Goal: Task Accomplishment & Management: Manage account settings

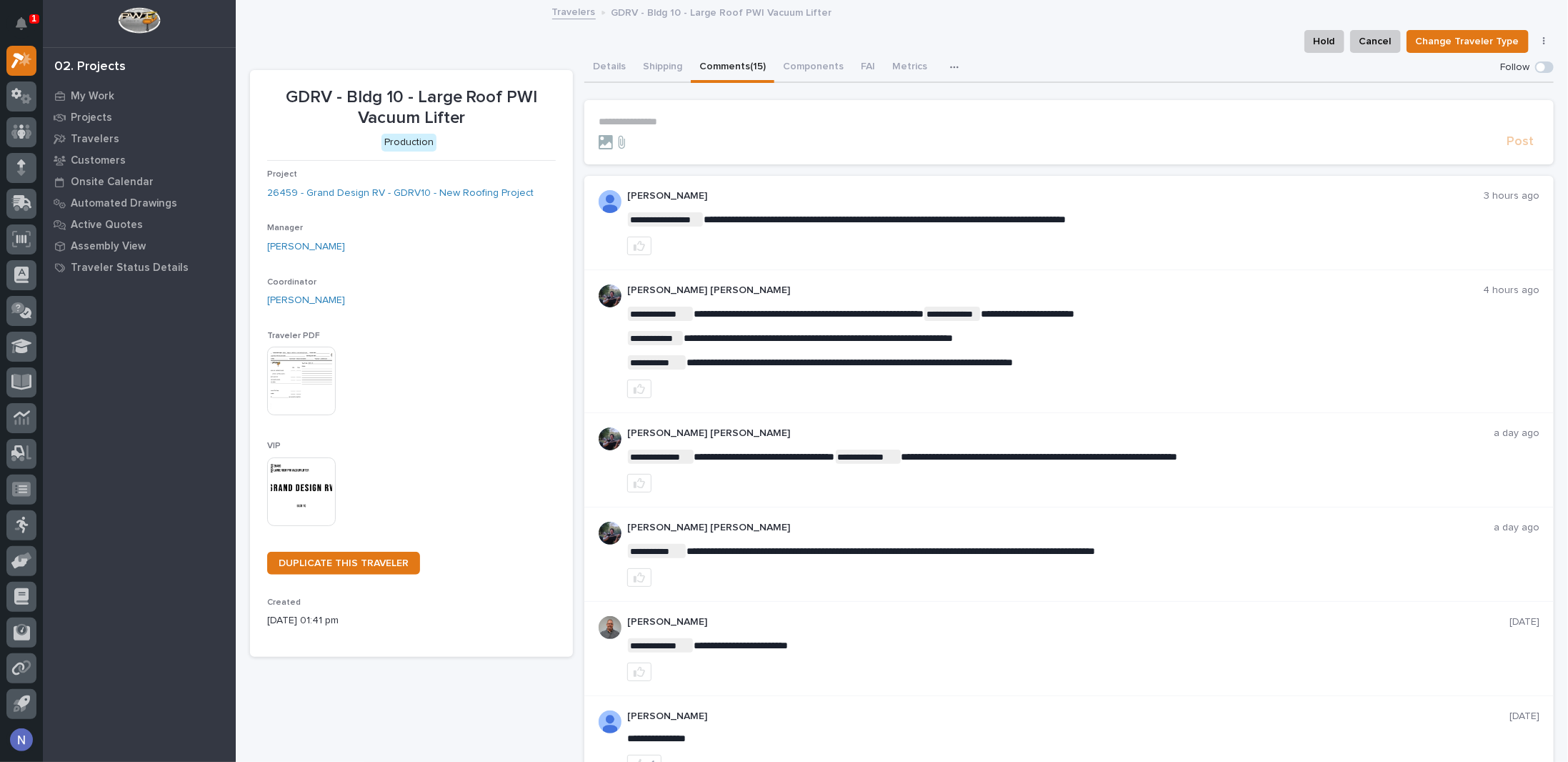
click at [659, 126] on p "**********" at bounding box center [1069, 121] width 941 height 12
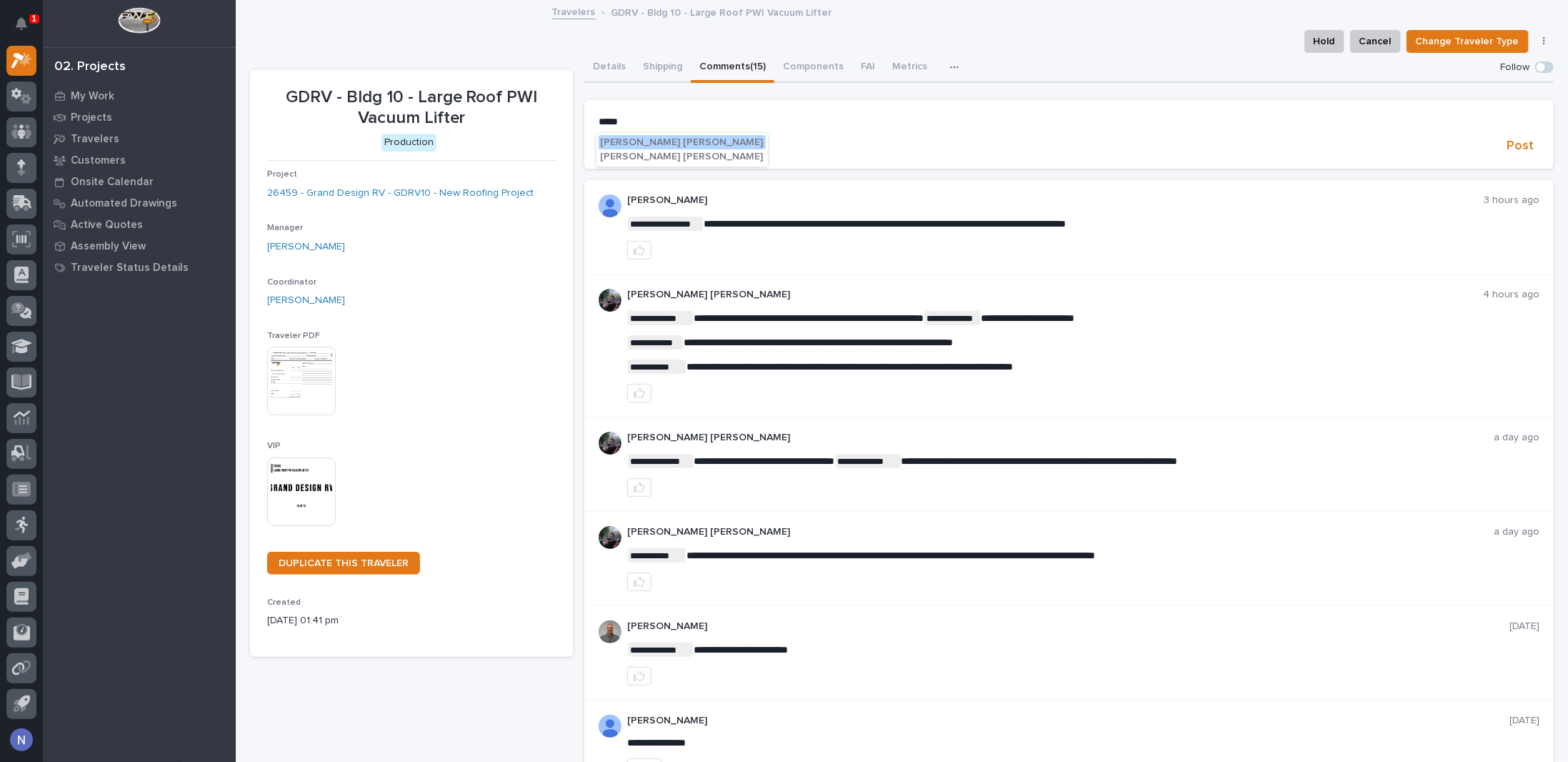
click at [652, 139] on span "Kyle Dean Miller" at bounding box center [682, 142] width 163 height 10
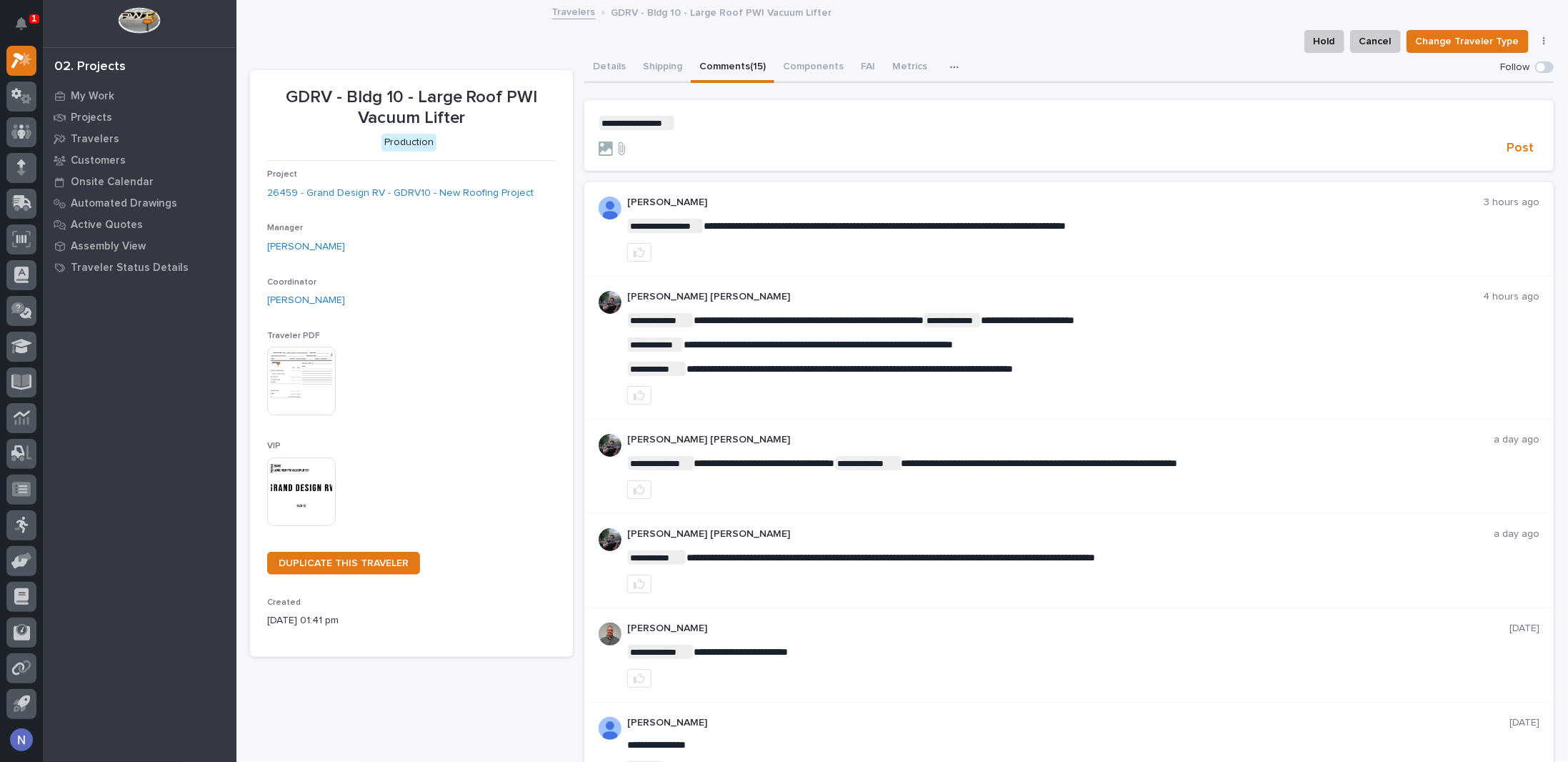
click at [680, 123] on p "**********" at bounding box center [1069, 123] width 941 height 14
click at [923, 123] on span "**********" at bounding box center [799, 123] width 248 height 10
click at [920, 123] on span "**********" at bounding box center [797, 123] width 244 height 10
click at [1515, 147] on span "Post" at bounding box center [1521, 148] width 27 height 17
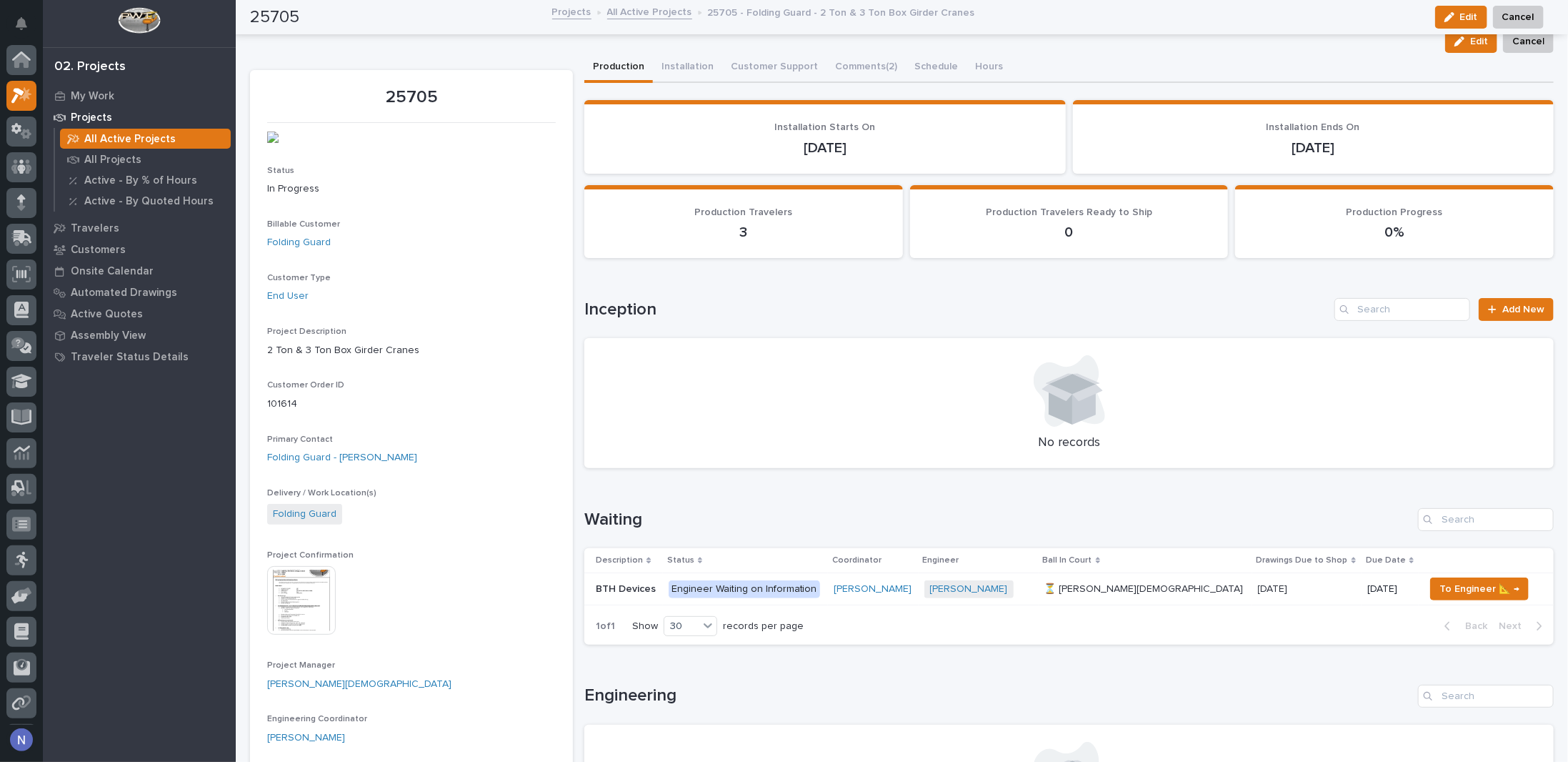
scroll to position [35, 0]
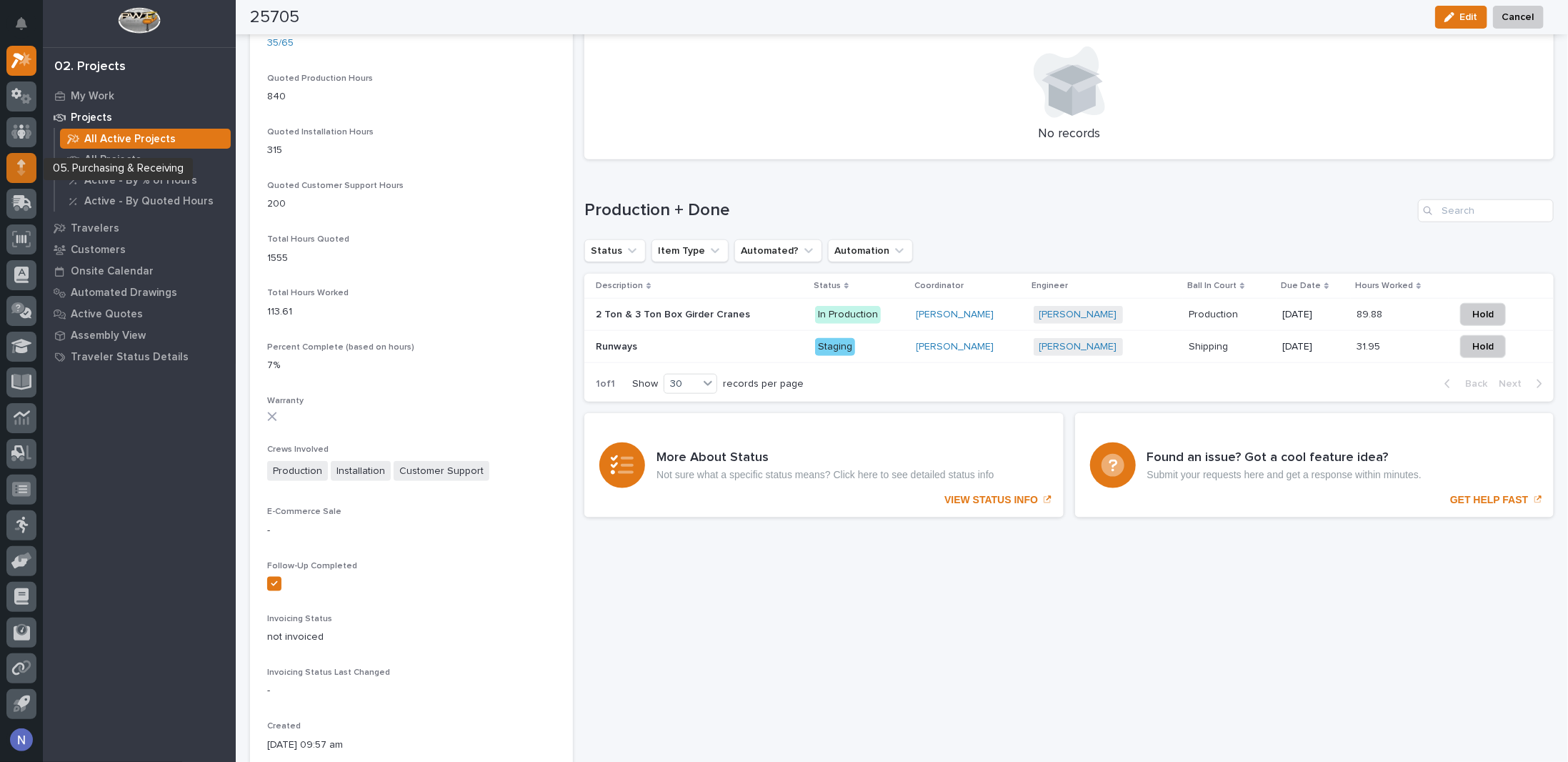
click at [15, 160] on div at bounding box center [21, 168] width 30 height 30
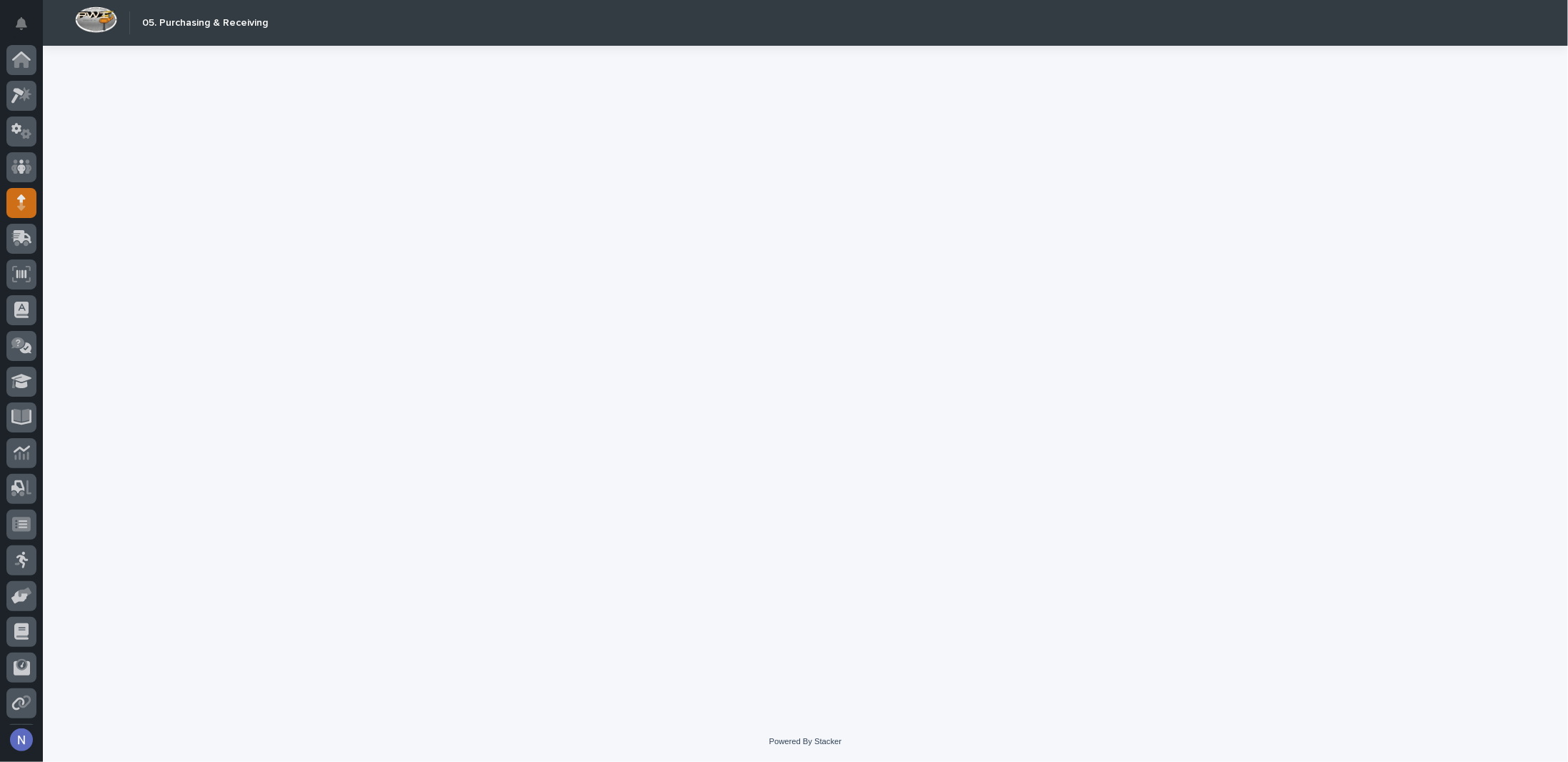
scroll to position [35, 0]
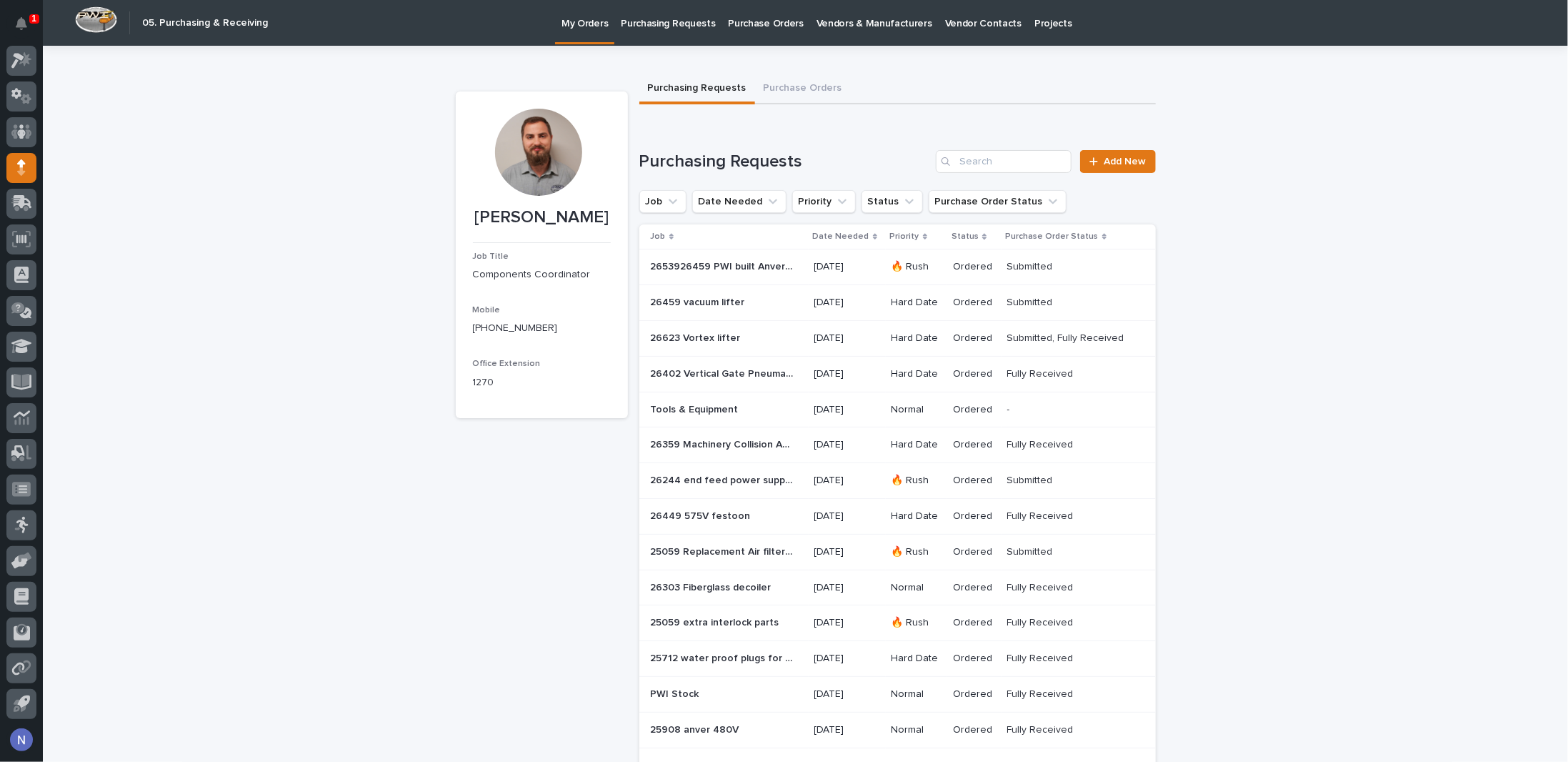
click at [793, 270] on div "2653926459 PWI built Anver lifters 2653926459 PWI built Anver lifters" at bounding box center [727, 267] width 153 height 24
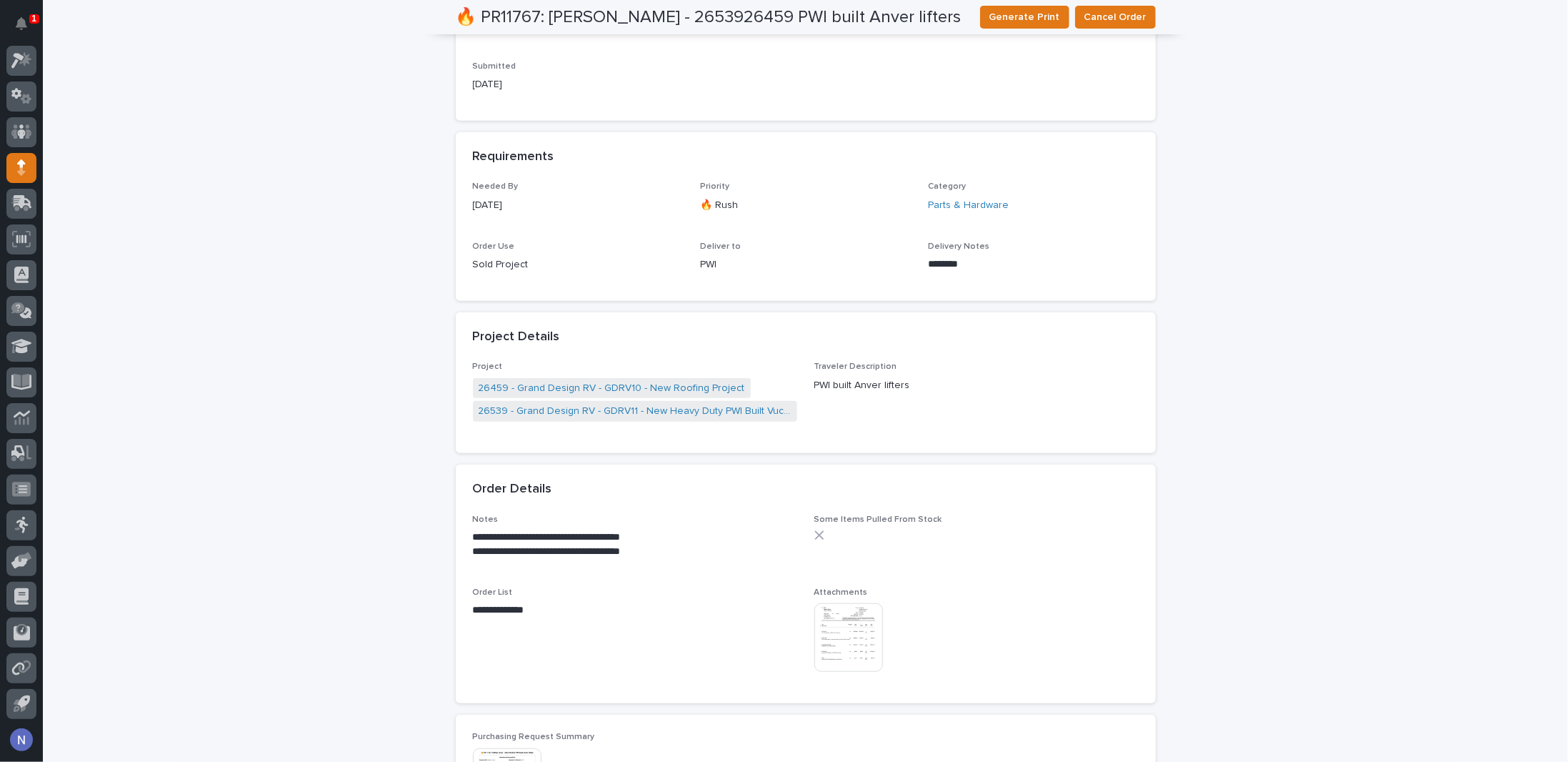
scroll to position [643, 0]
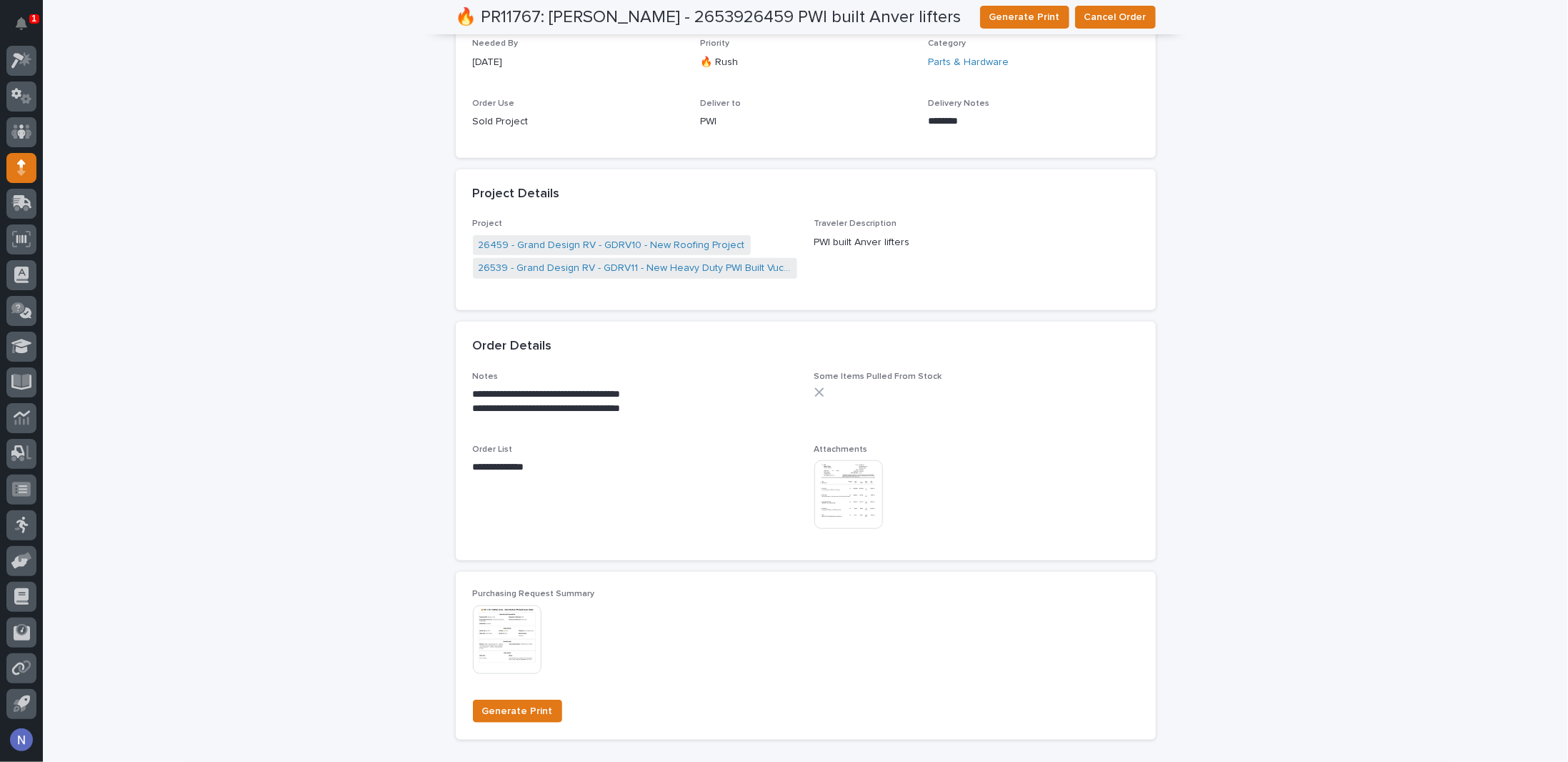
click at [499, 625] on img at bounding box center [507, 639] width 69 height 69
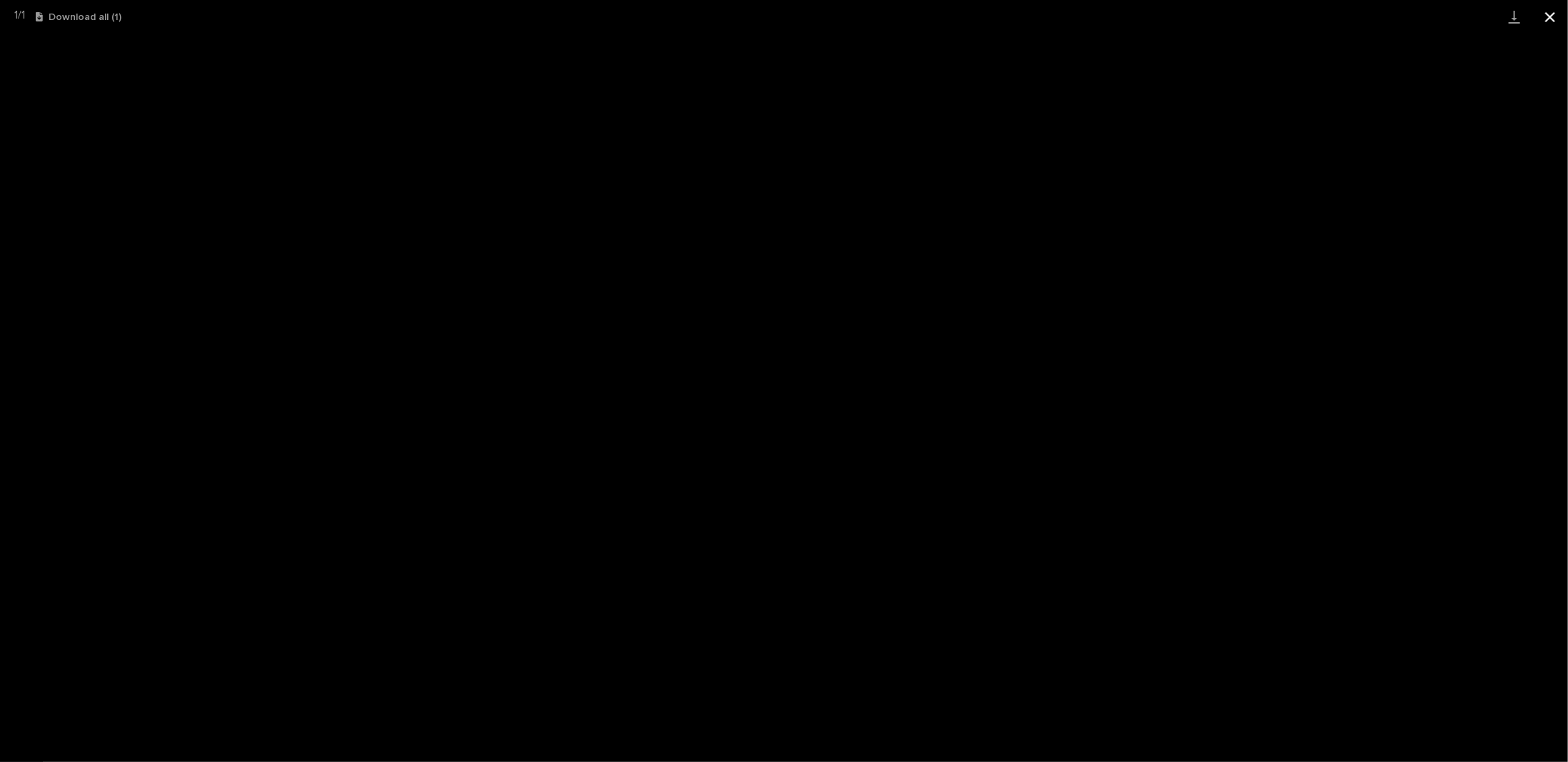
click at [1550, 9] on button "Close gallery" at bounding box center [1550, 17] width 36 height 33
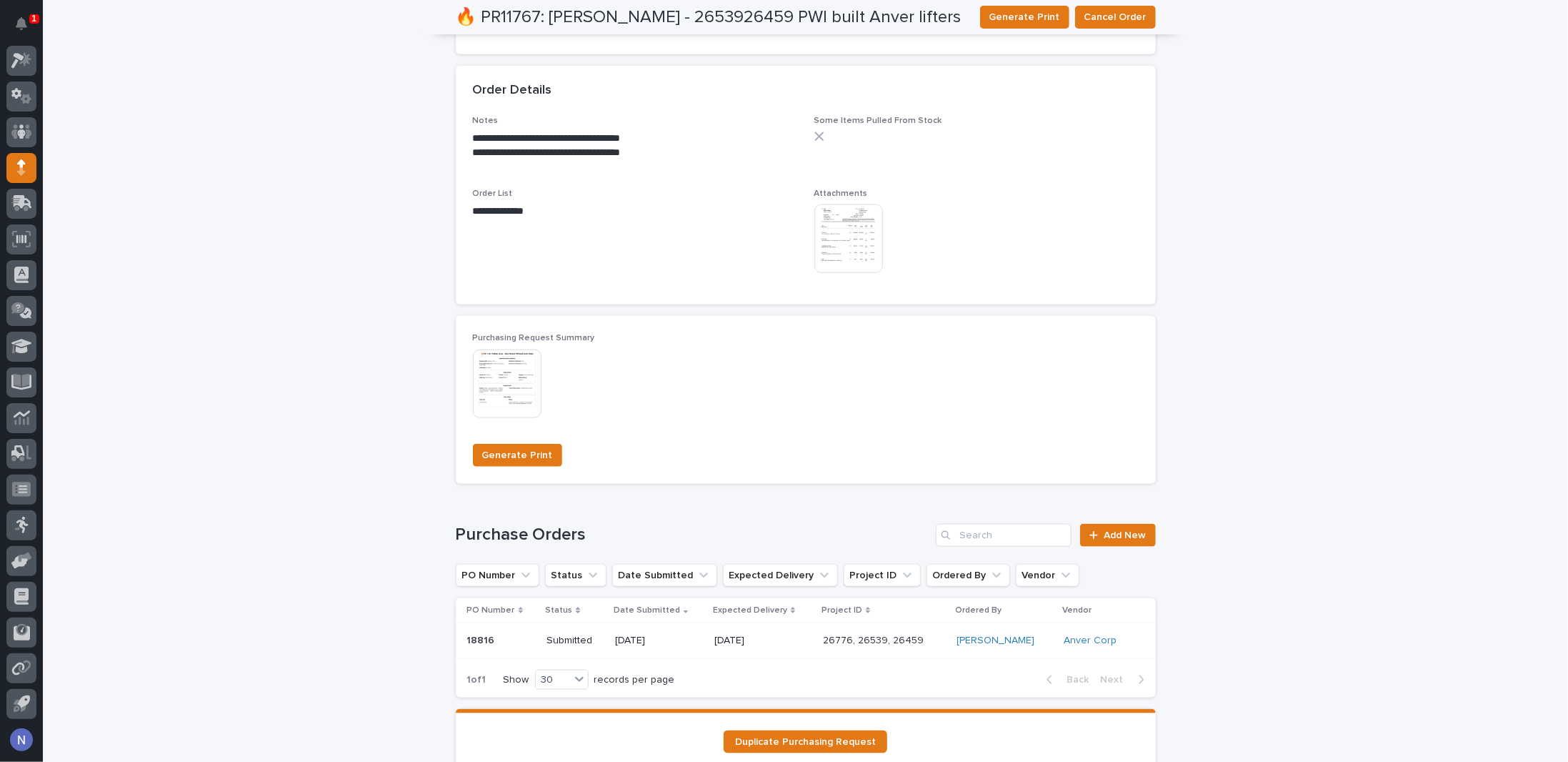
scroll to position [976, 0]
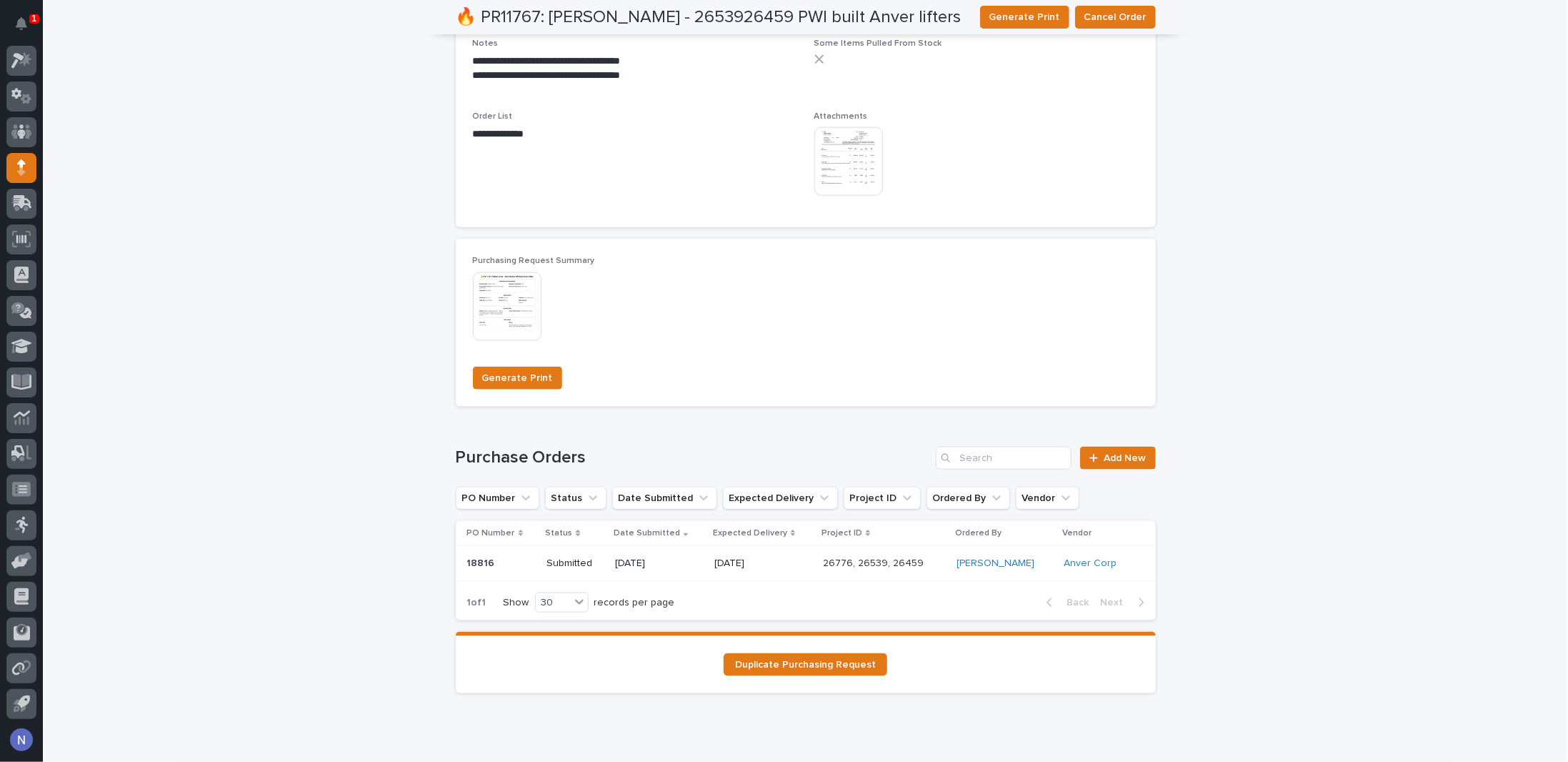
click at [519, 559] on p at bounding box center [501, 563] width 69 height 12
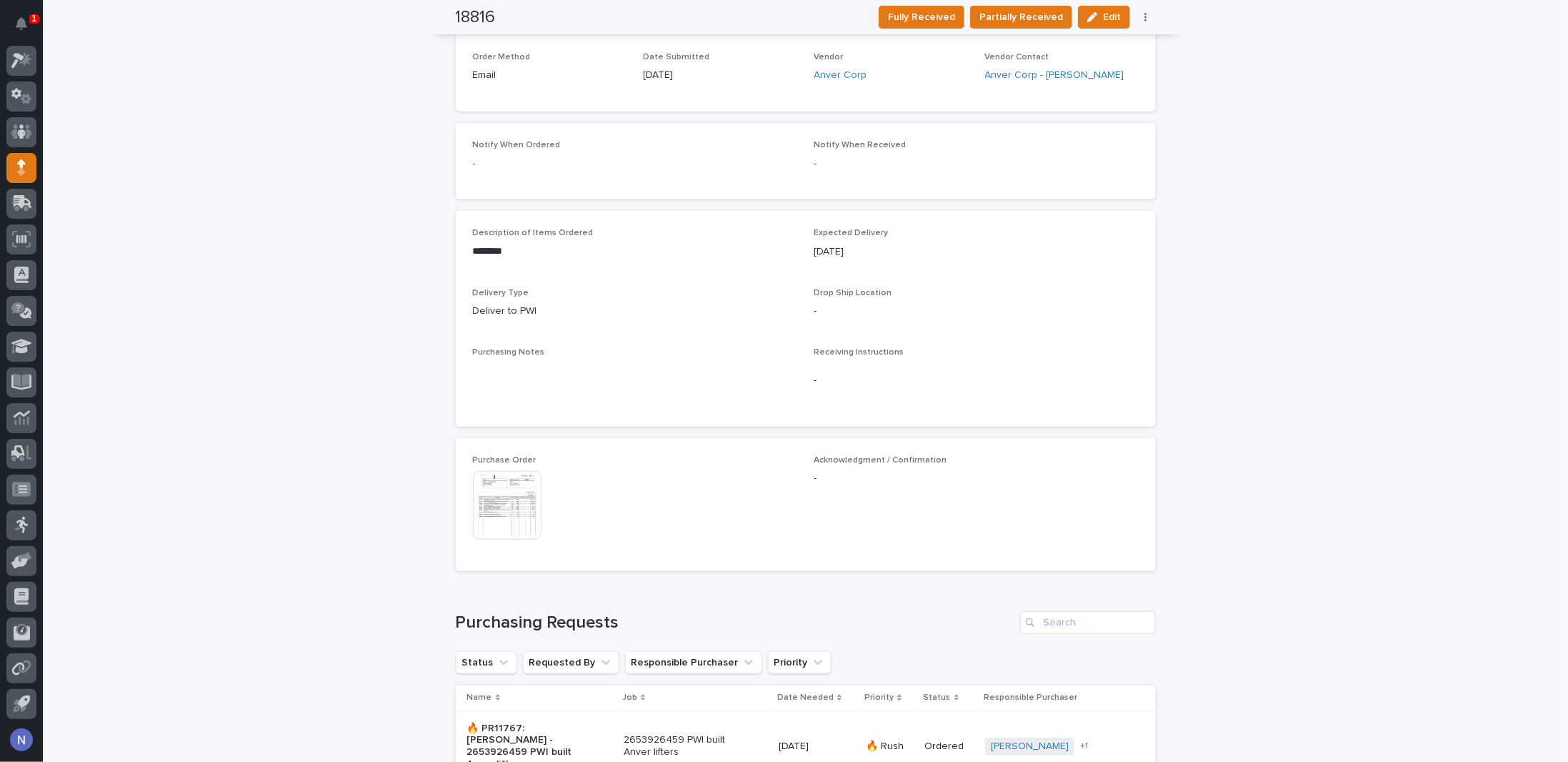
scroll to position [687, 0]
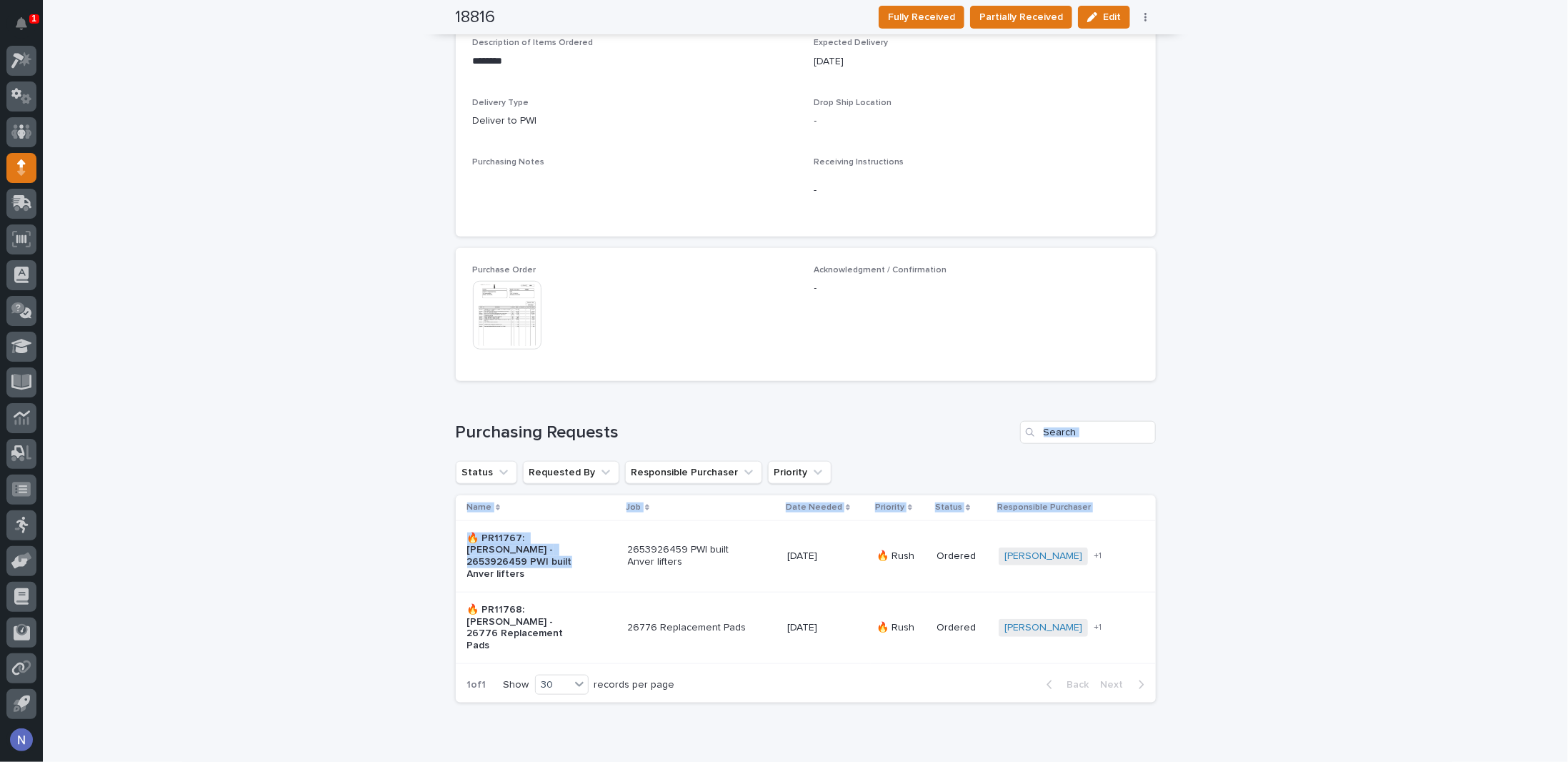
drag, startPoint x: 612, startPoint y: 545, endPoint x: 619, endPoint y: 398, distance: 147.2
click at [619, 398] on div "Loading... Saving… Purchasing Requests Status Requested By Responsible Purchase…" at bounding box center [806, 553] width 700 height 322
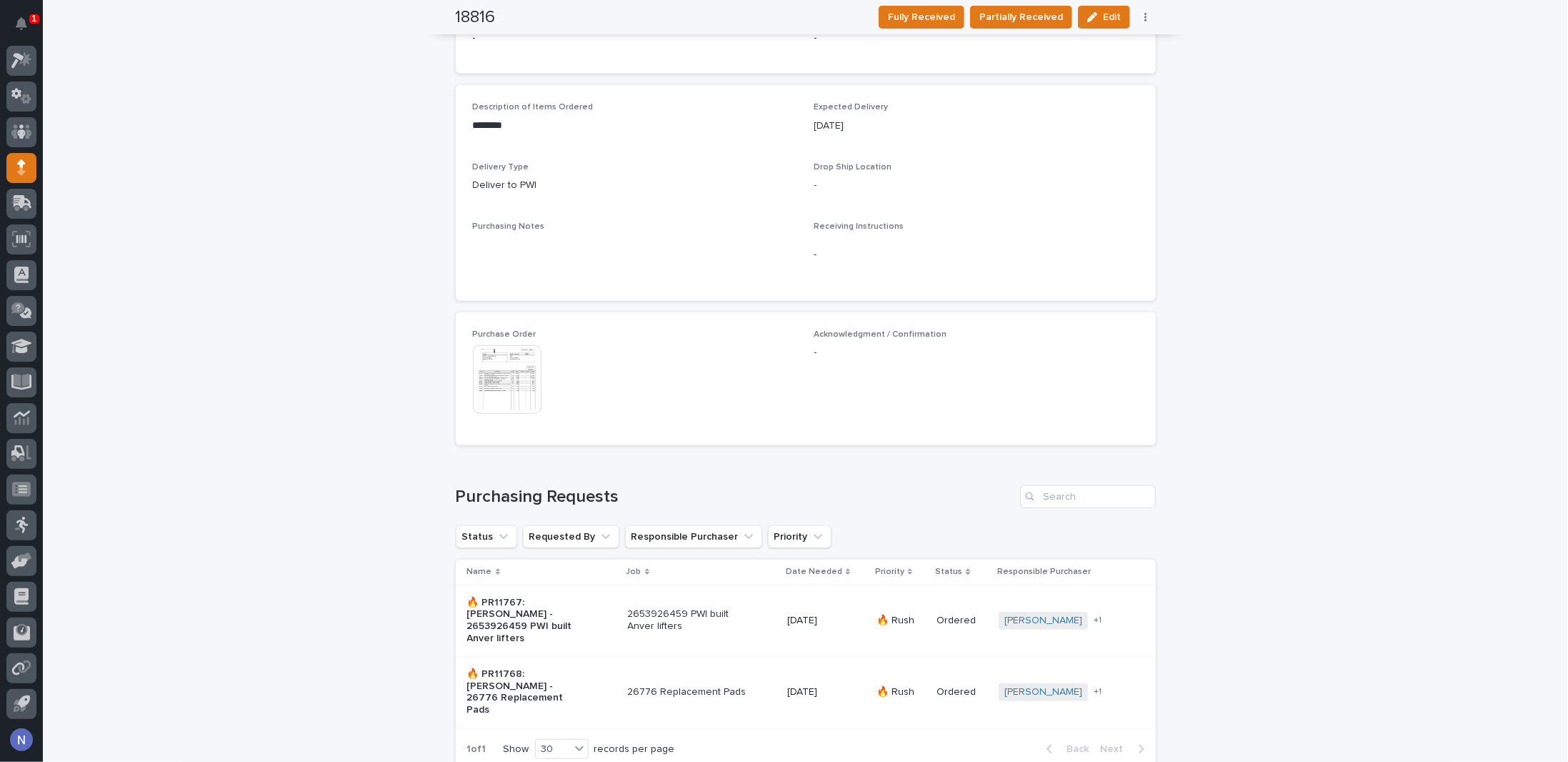
scroll to position [615, 0]
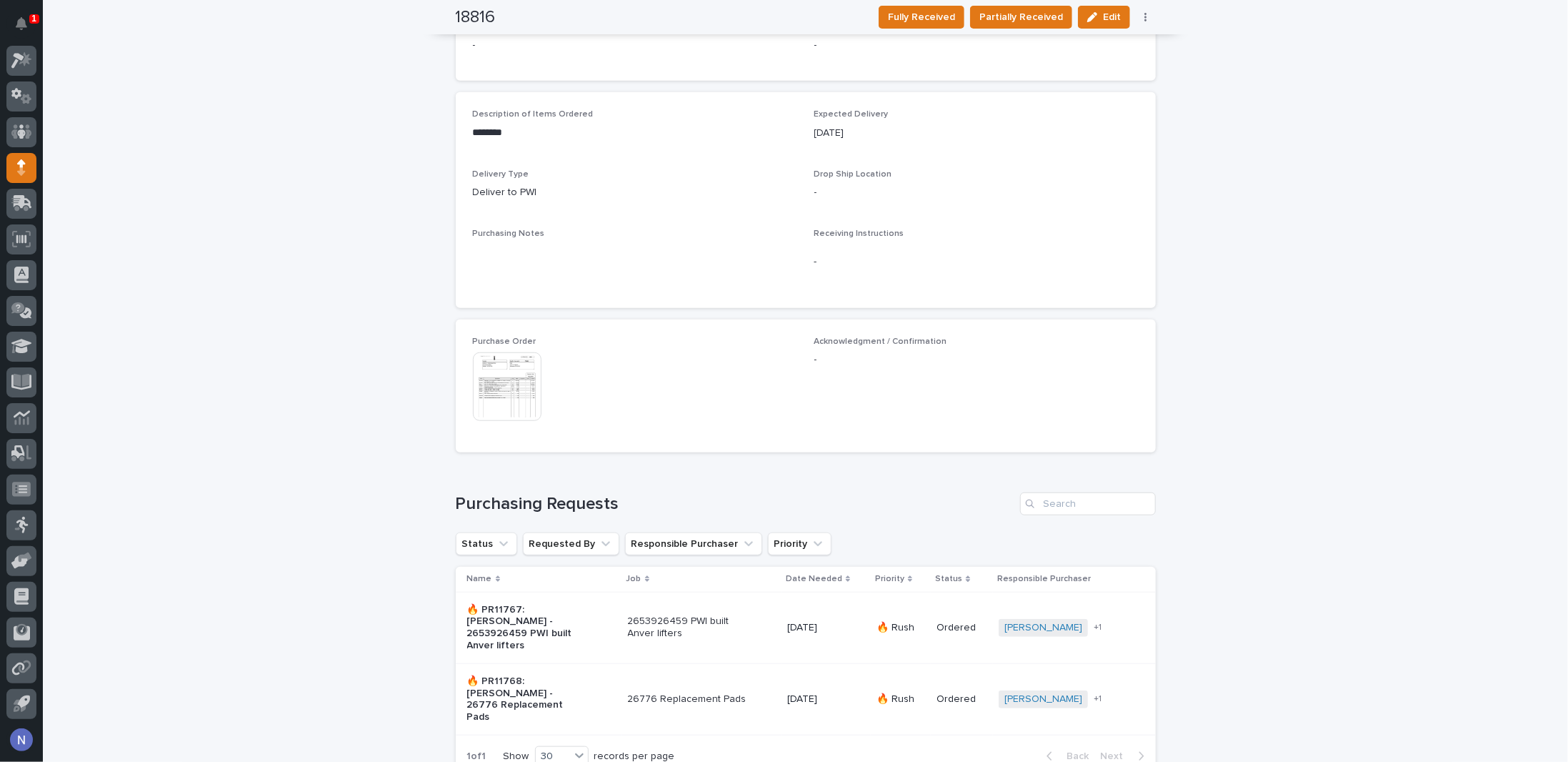
click at [504, 384] on img at bounding box center [507, 387] width 69 height 69
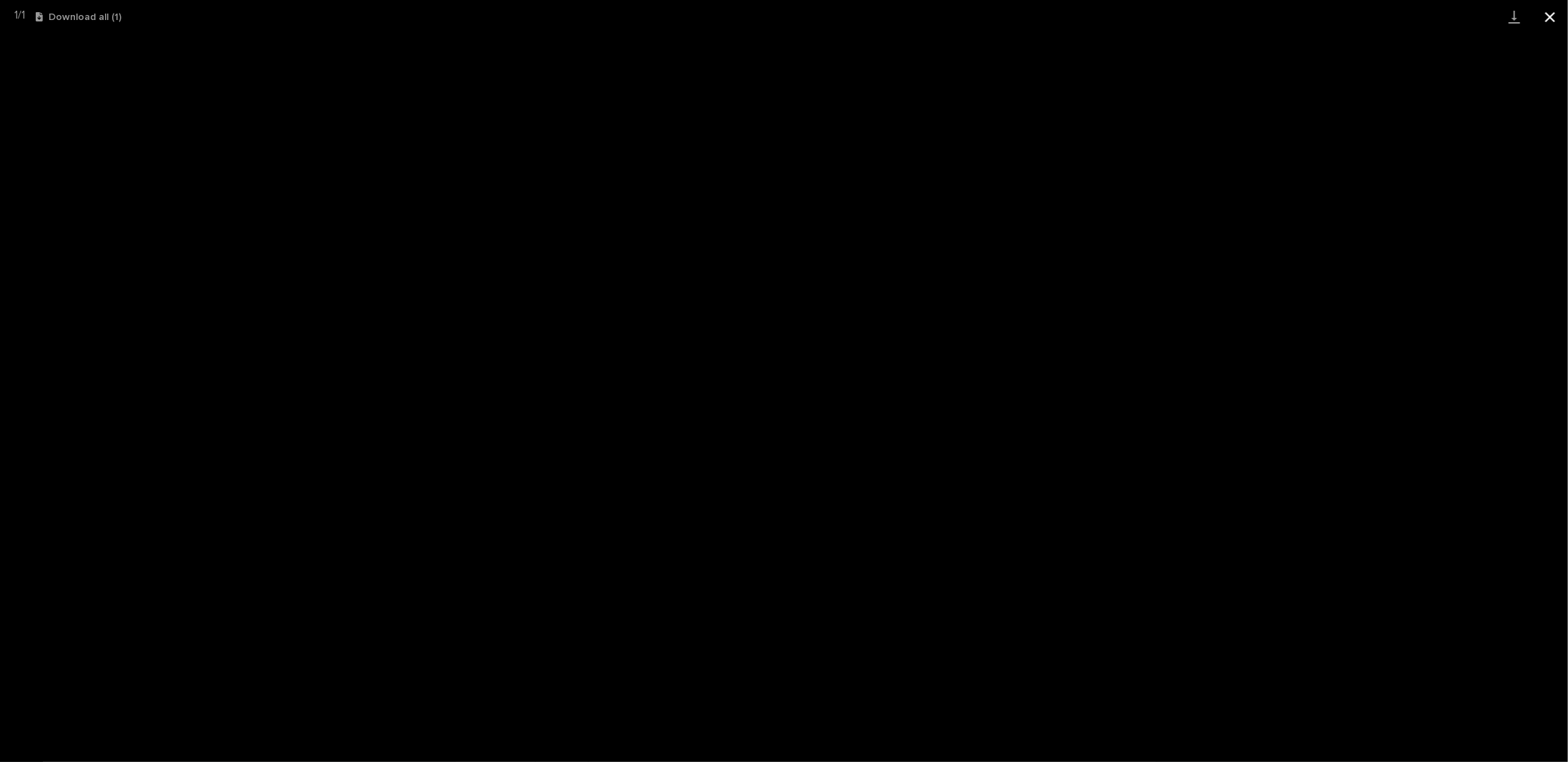
drag, startPoint x: 937, startPoint y: 29, endPoint x: 1554, endPoint y: 11, distance: 617.3
click at [1554, 11] on button "Close gallery" at bounding box center [1550, 17] width 36 height 33
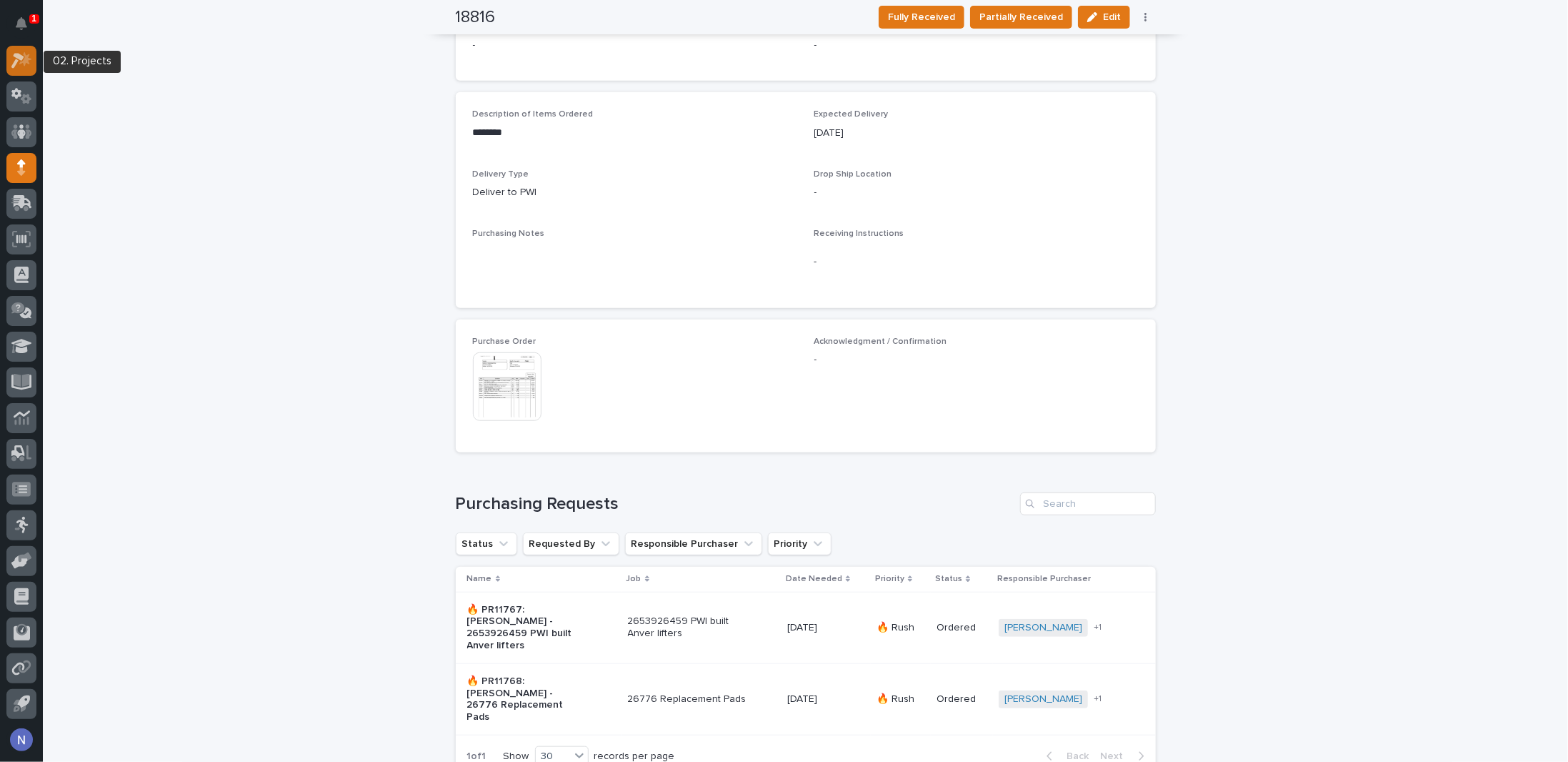
click at [13, 74] on link at bounding box center [21, 61] width 30 height 30
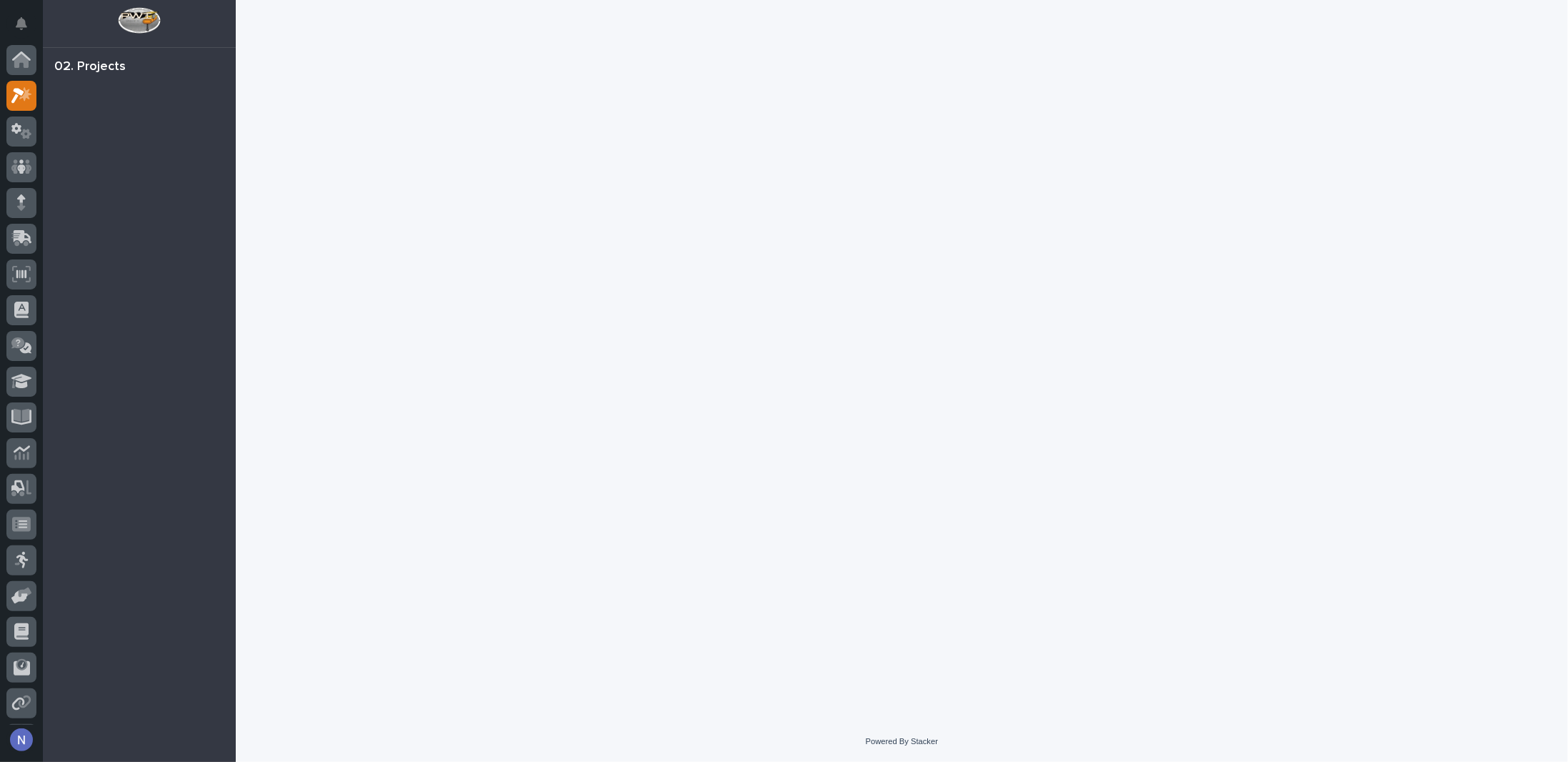
scroll to position [35, 0]
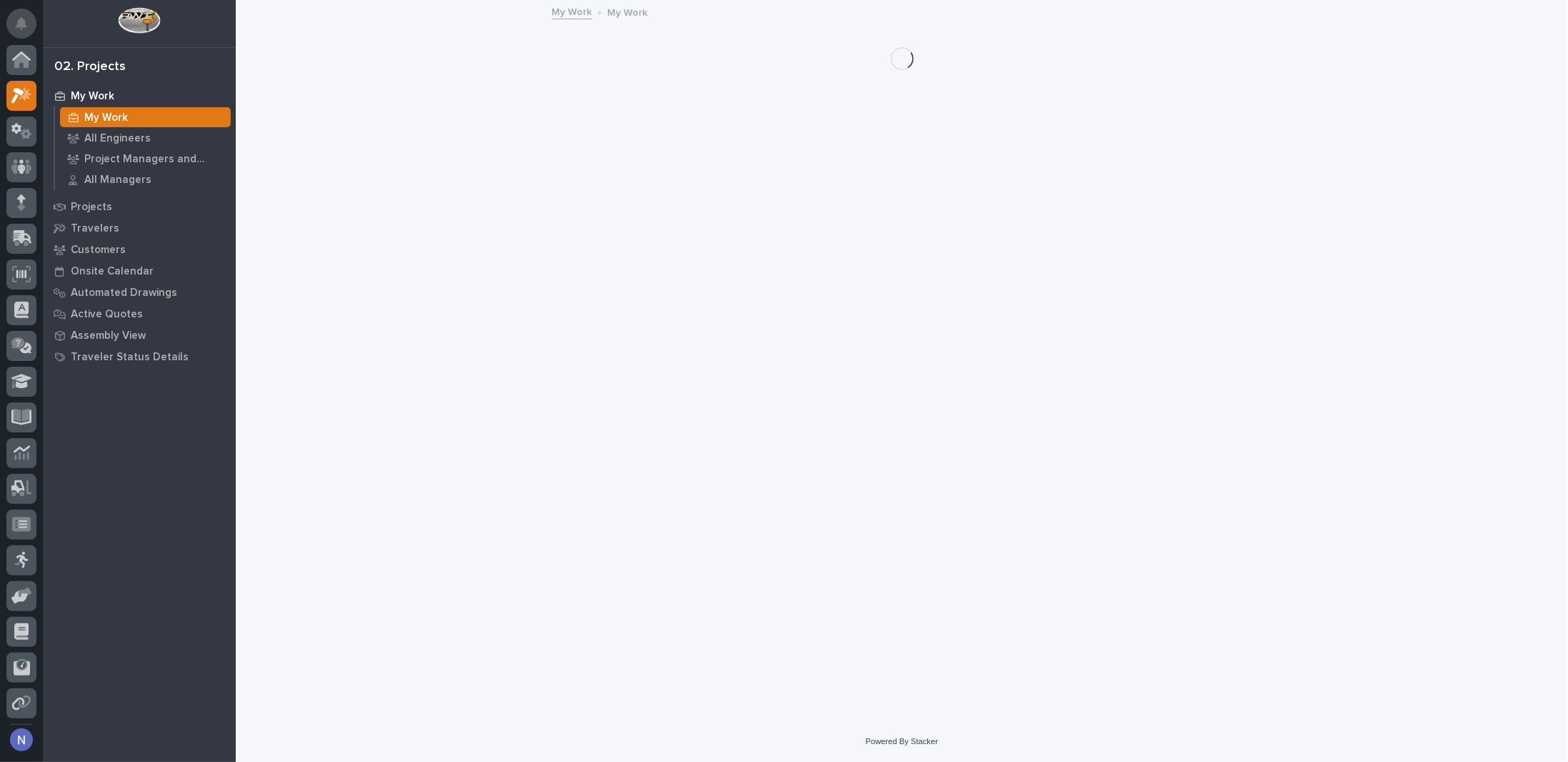
scroll to position [35, 0]
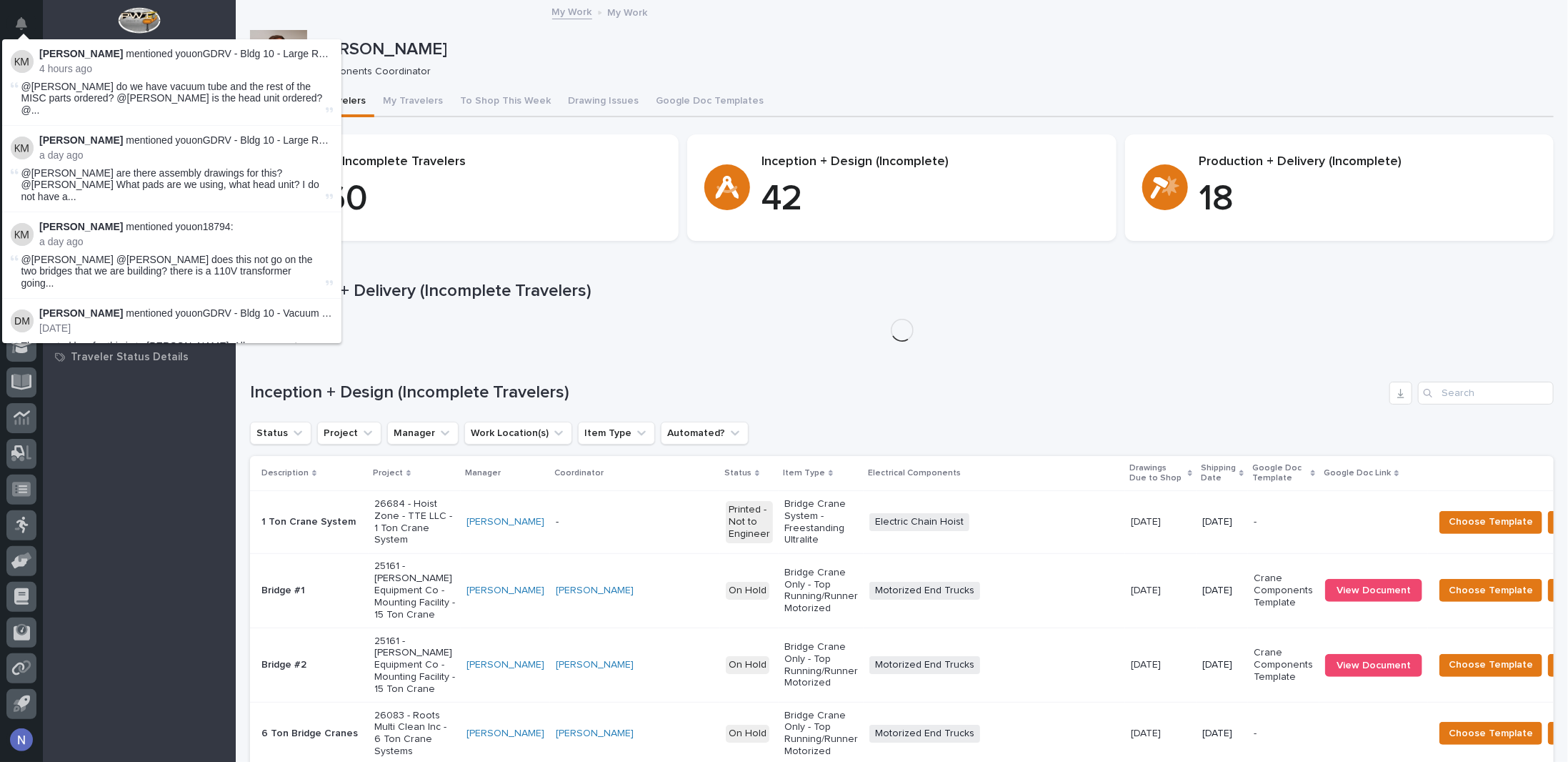
click at [24, 22] on icon "Notifications" at bounding box center [21, 24] width 11 height 13
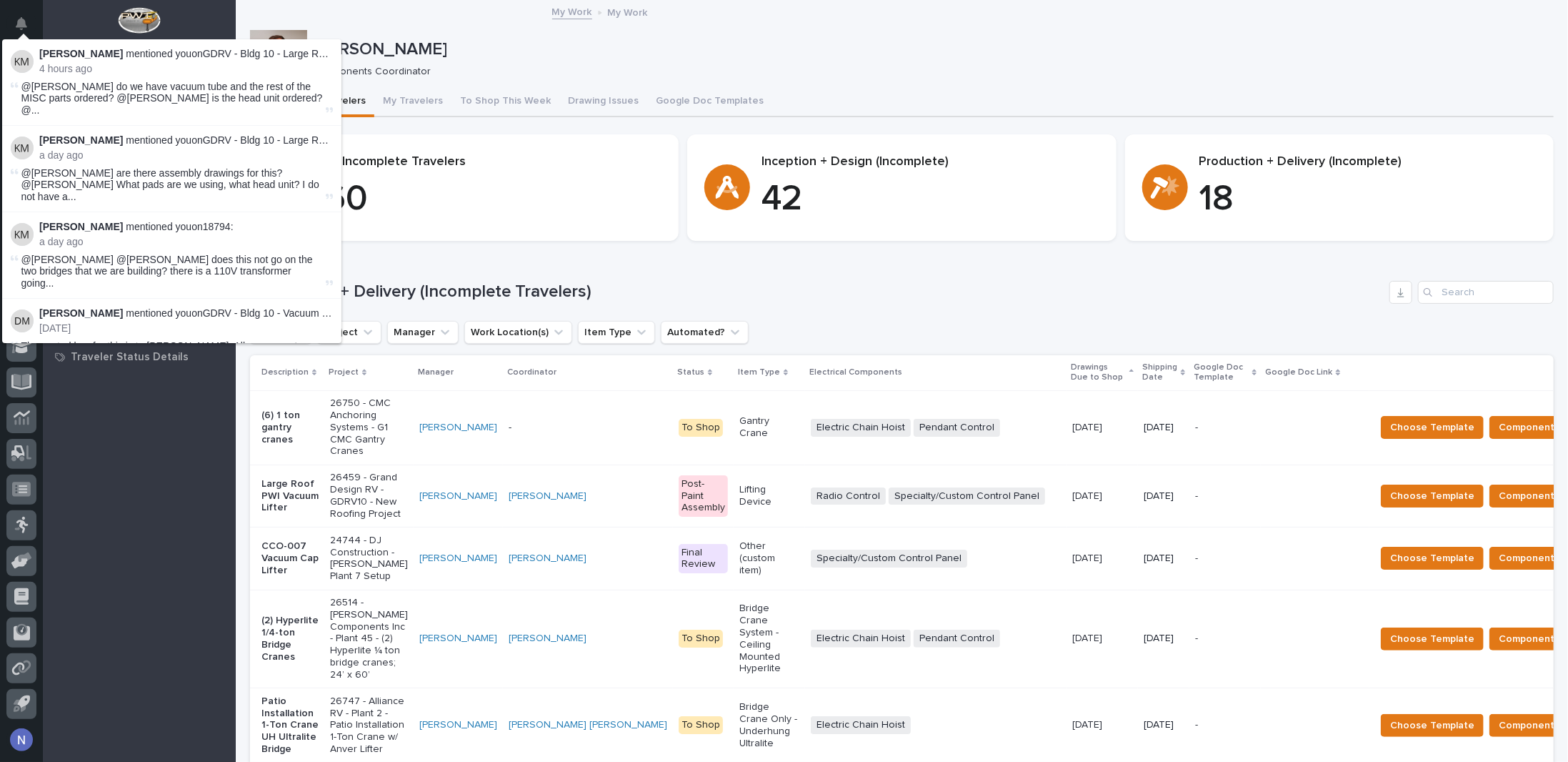
click at [50, 17] on div at bounding box center [139, 24] width 193 height 47
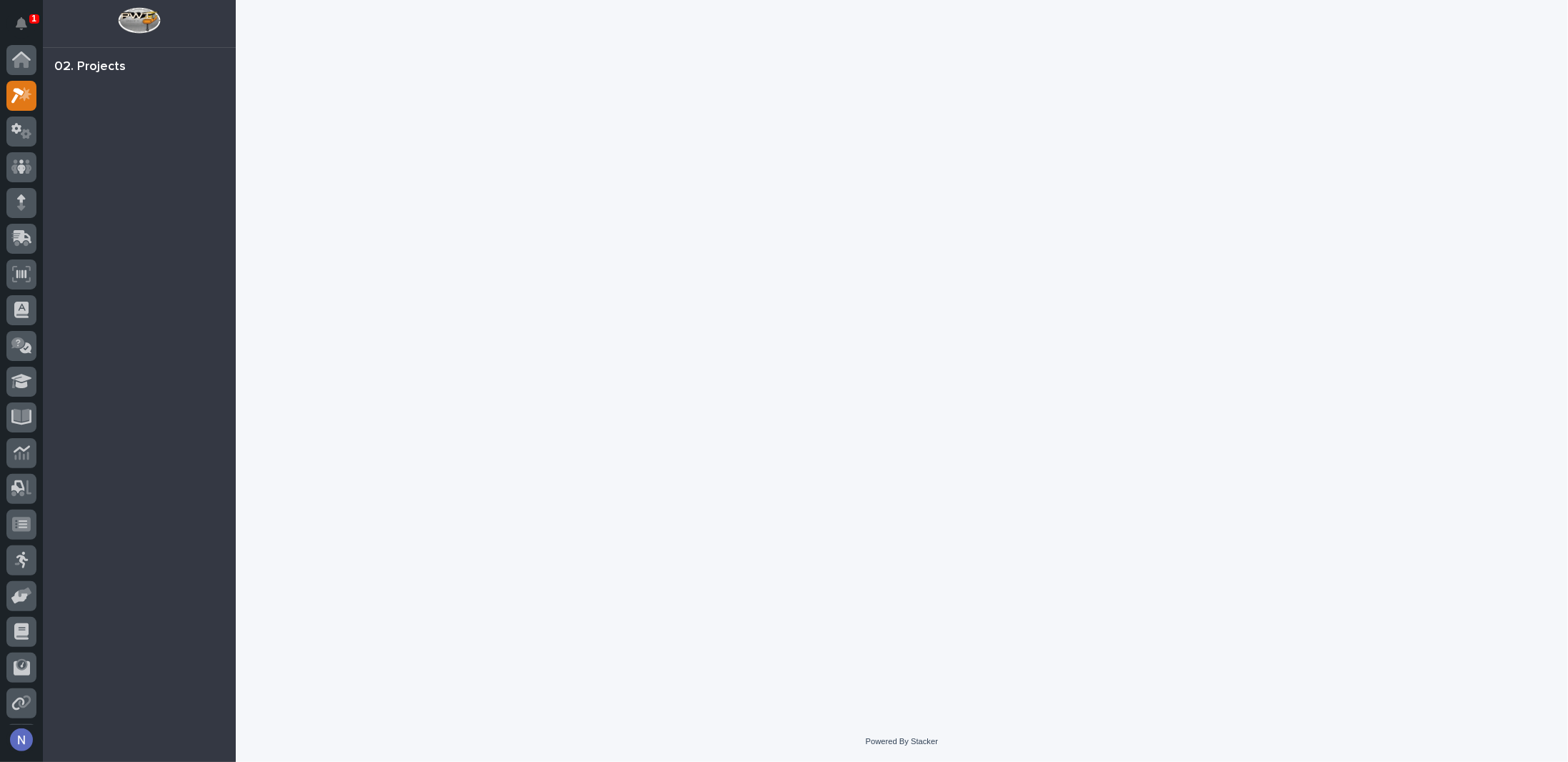
scroll to position [35, 0]
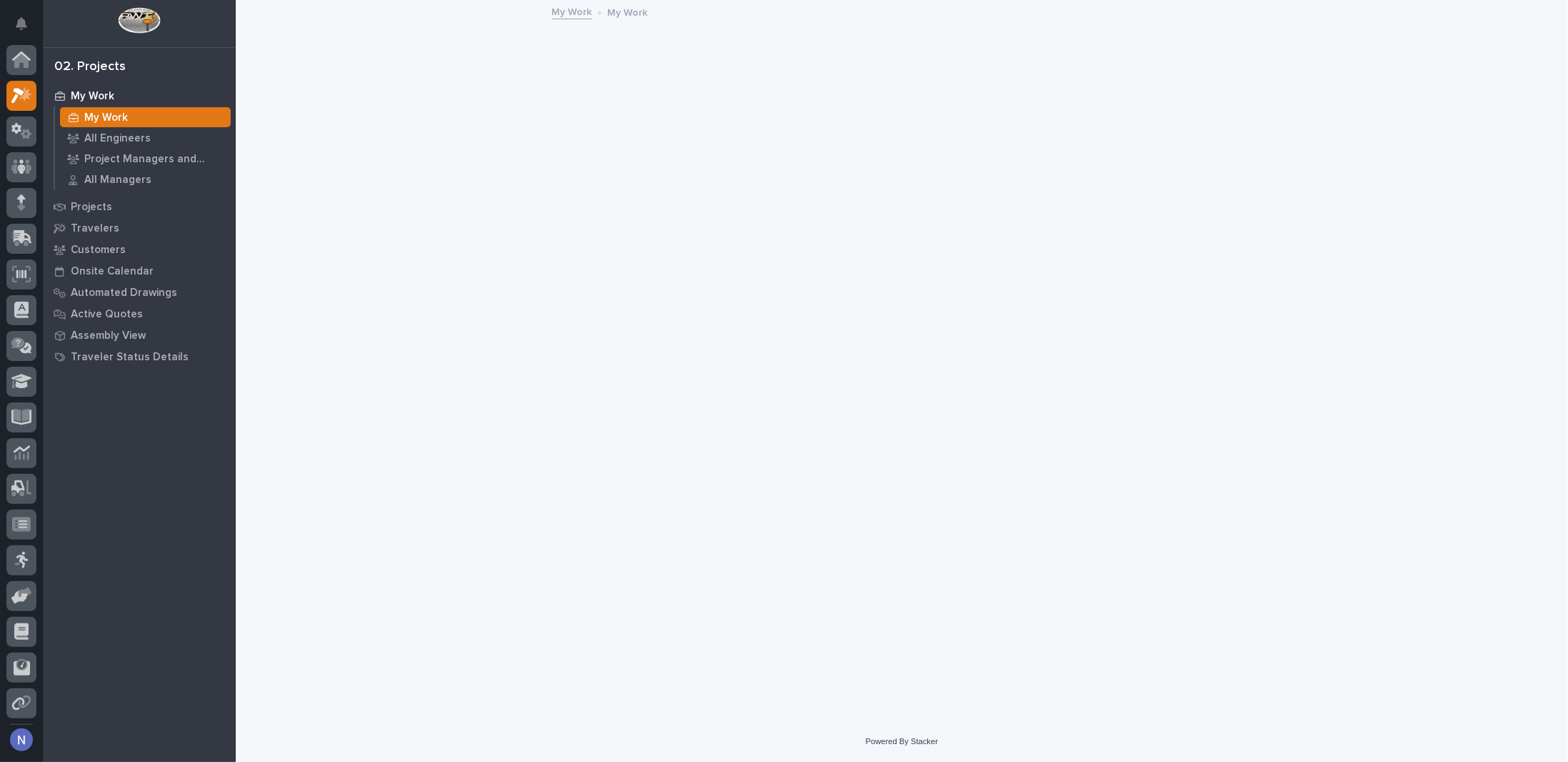
scroll to position [35, 0]
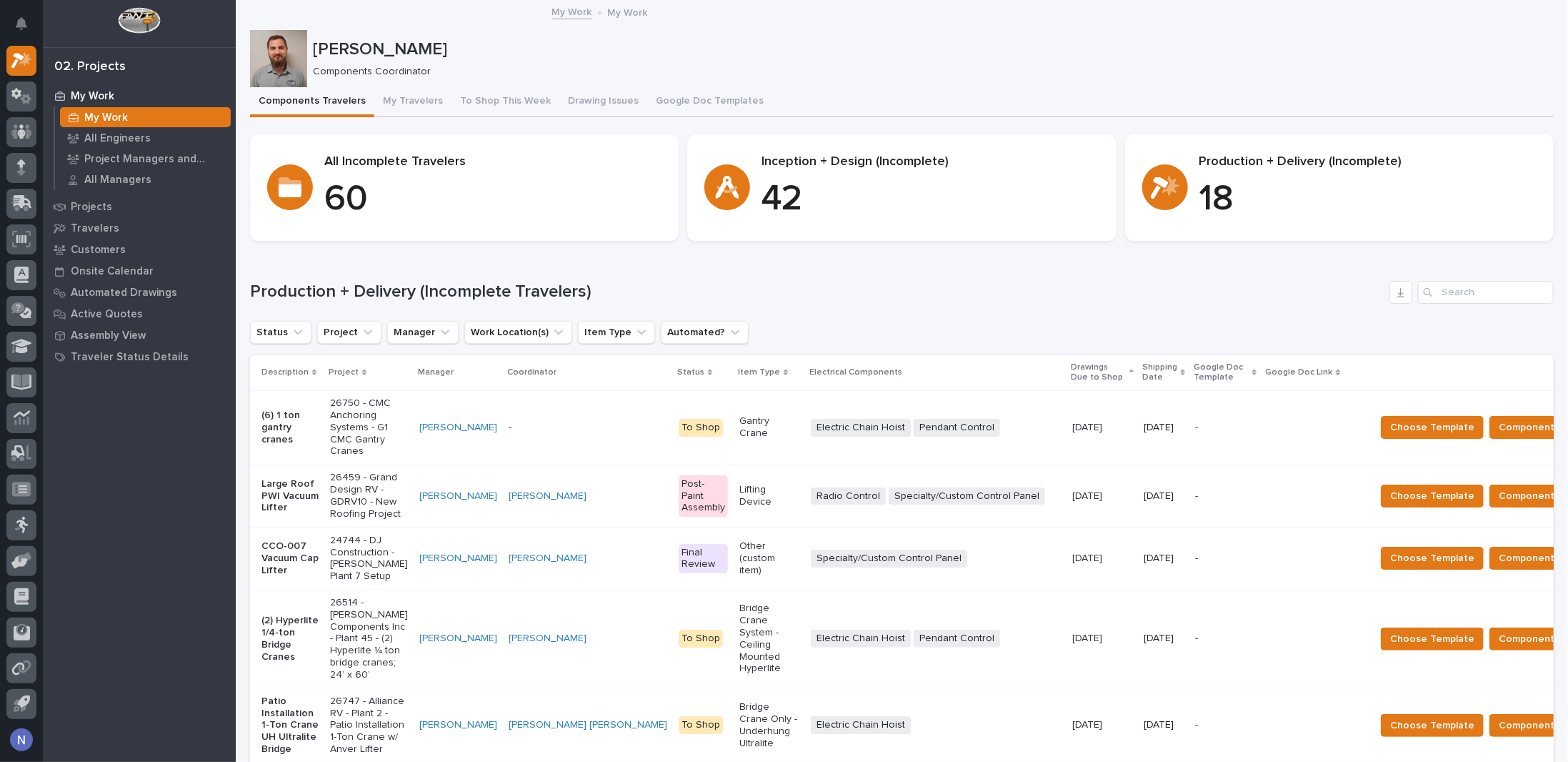
click at [1143, 374] on p "Shipping Date" at bounding box center [1160, 372] width 35 height 26
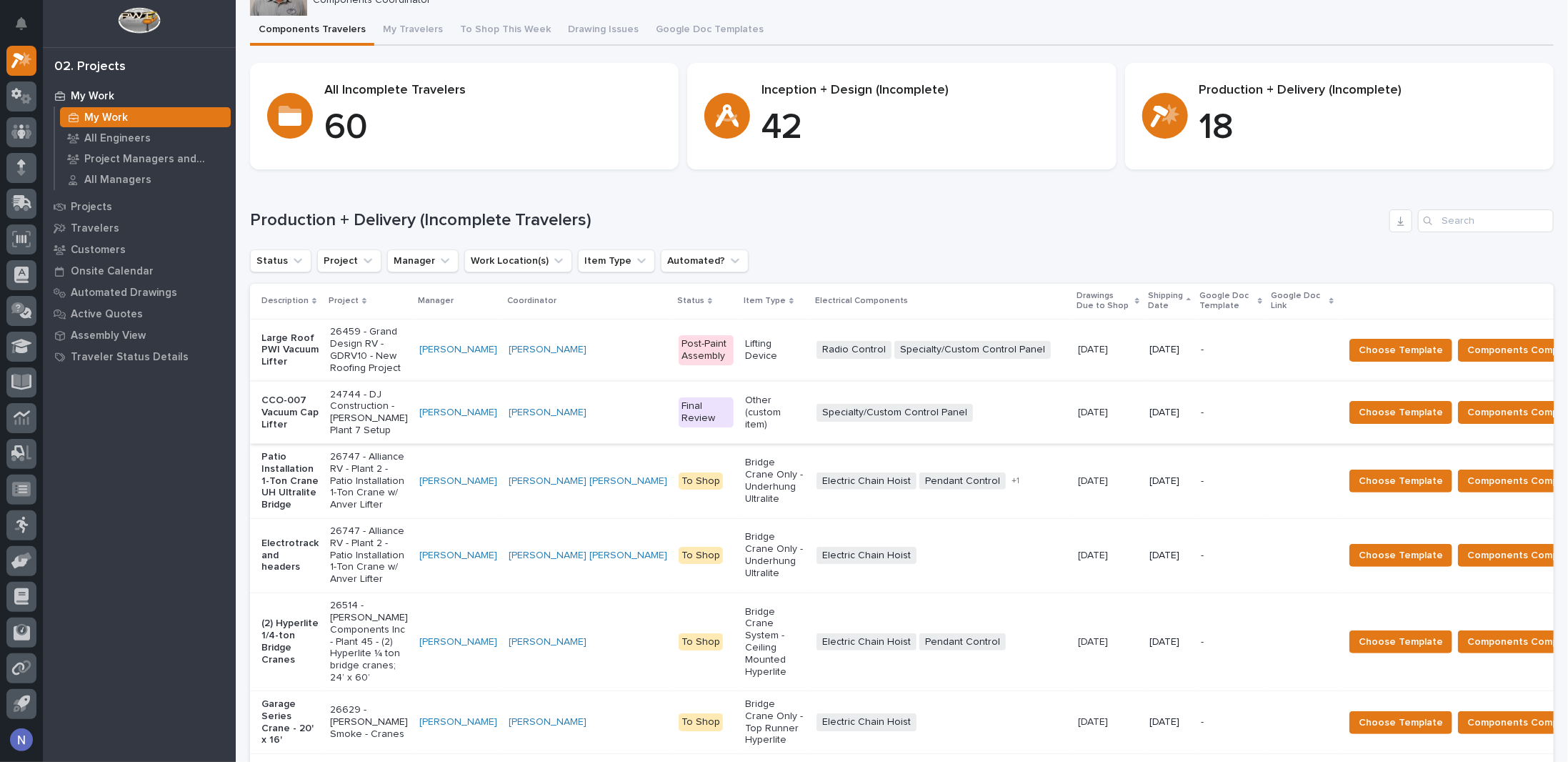
scroll to position [95, 0]
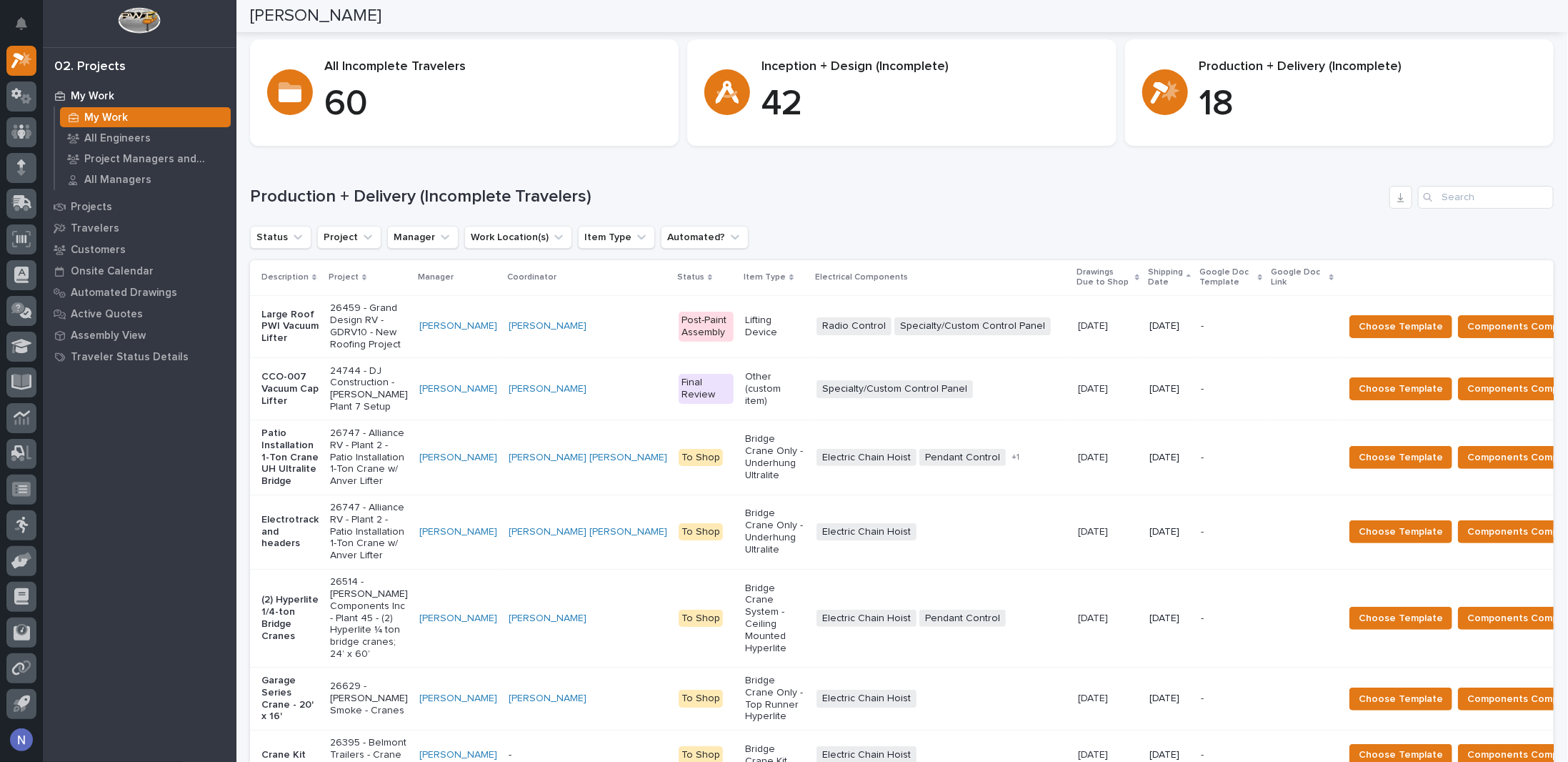
click at [470, 401] on div "[PERSON_NAME]" at bounding box center [458, 389] width 78 height 24
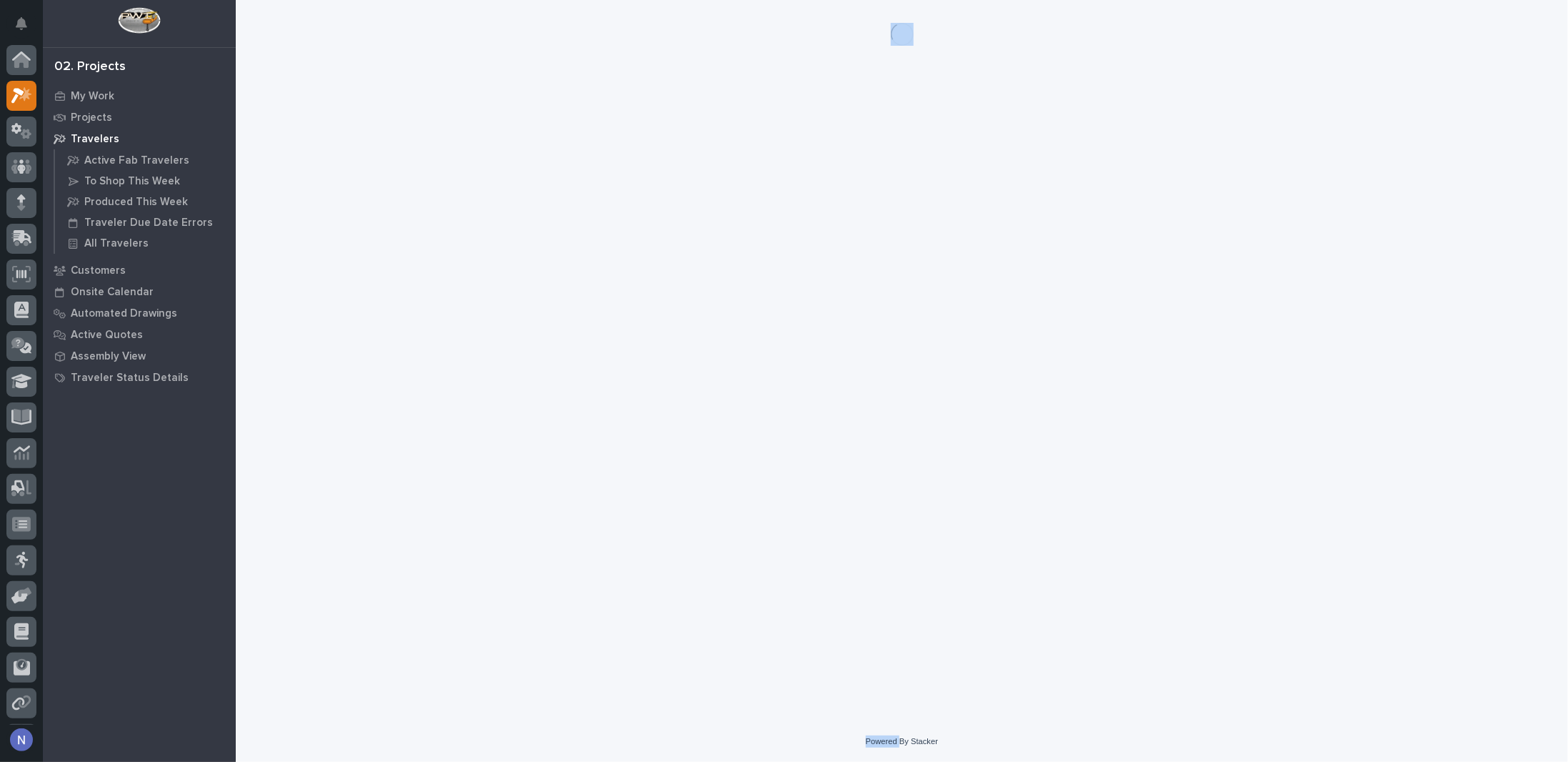
scroll to position [35, 0]
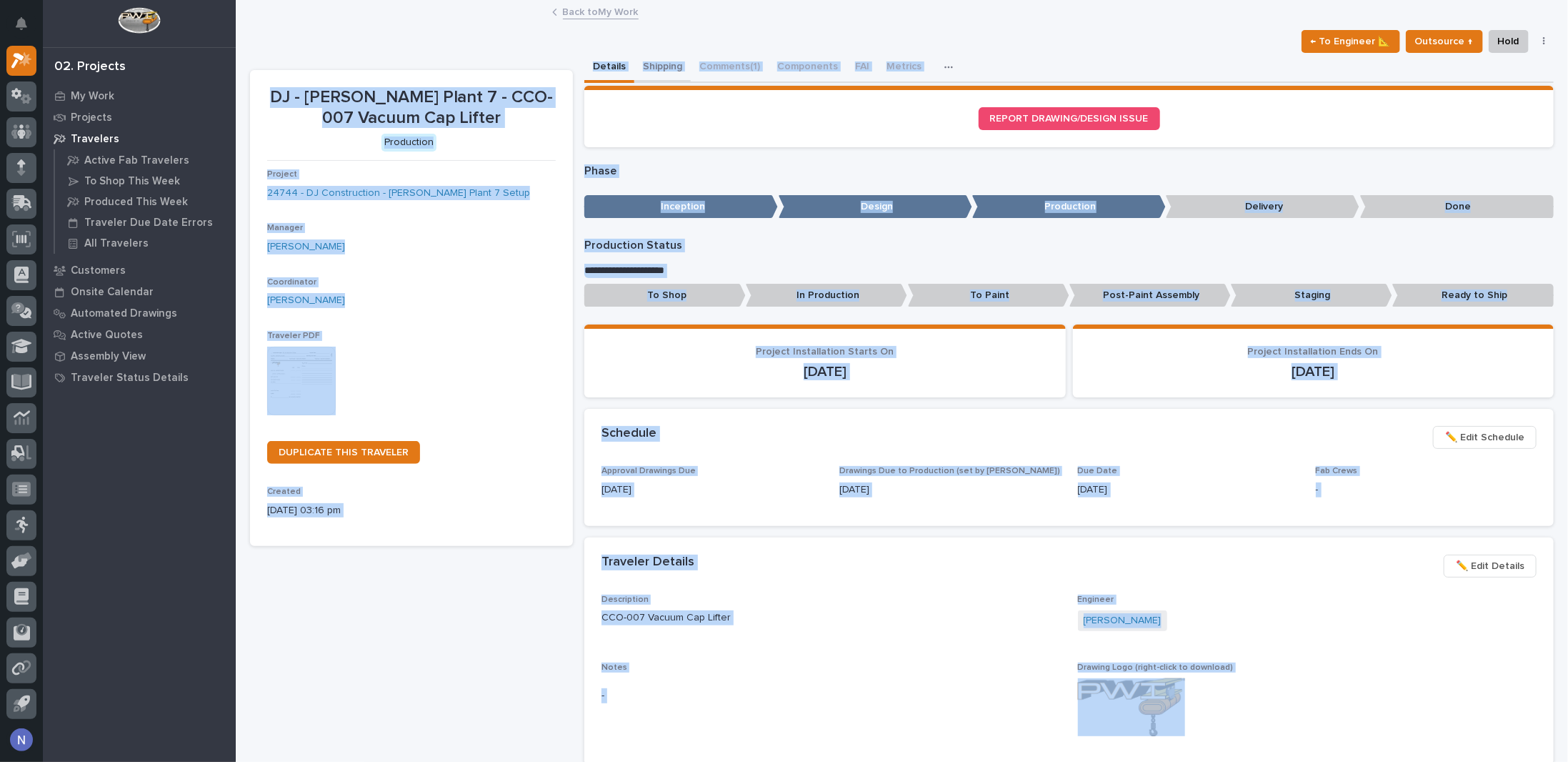
click at [677, 65] on button "Shipping" at bounding box center [662, 68] width 56 height 30
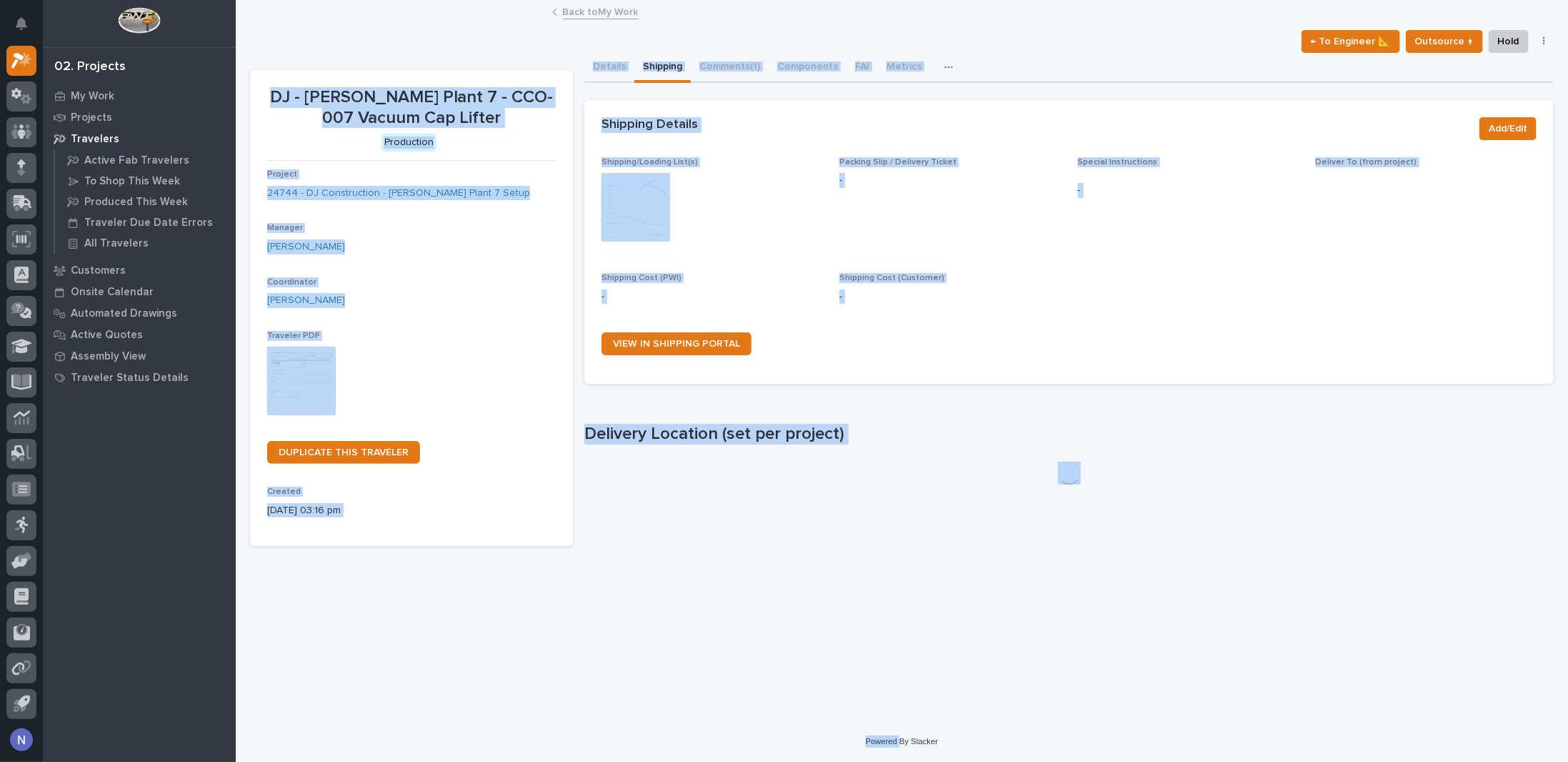
click at [650, 190] on img at bounding box center [635, 207] width 69 height 69
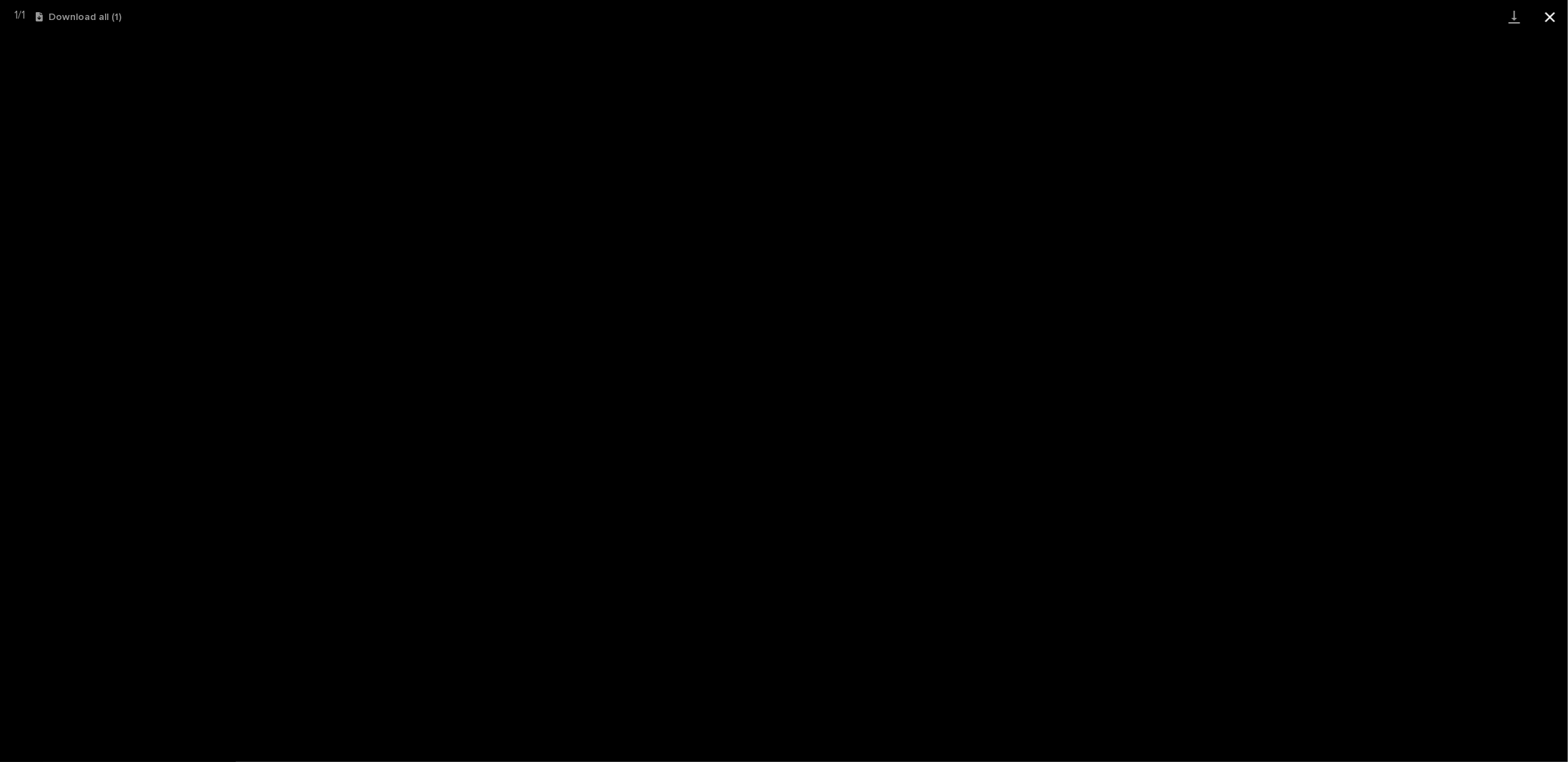
click at [1546, 17] on button "Close gallery" at bounding box center [1550, 17] width 36 height 33
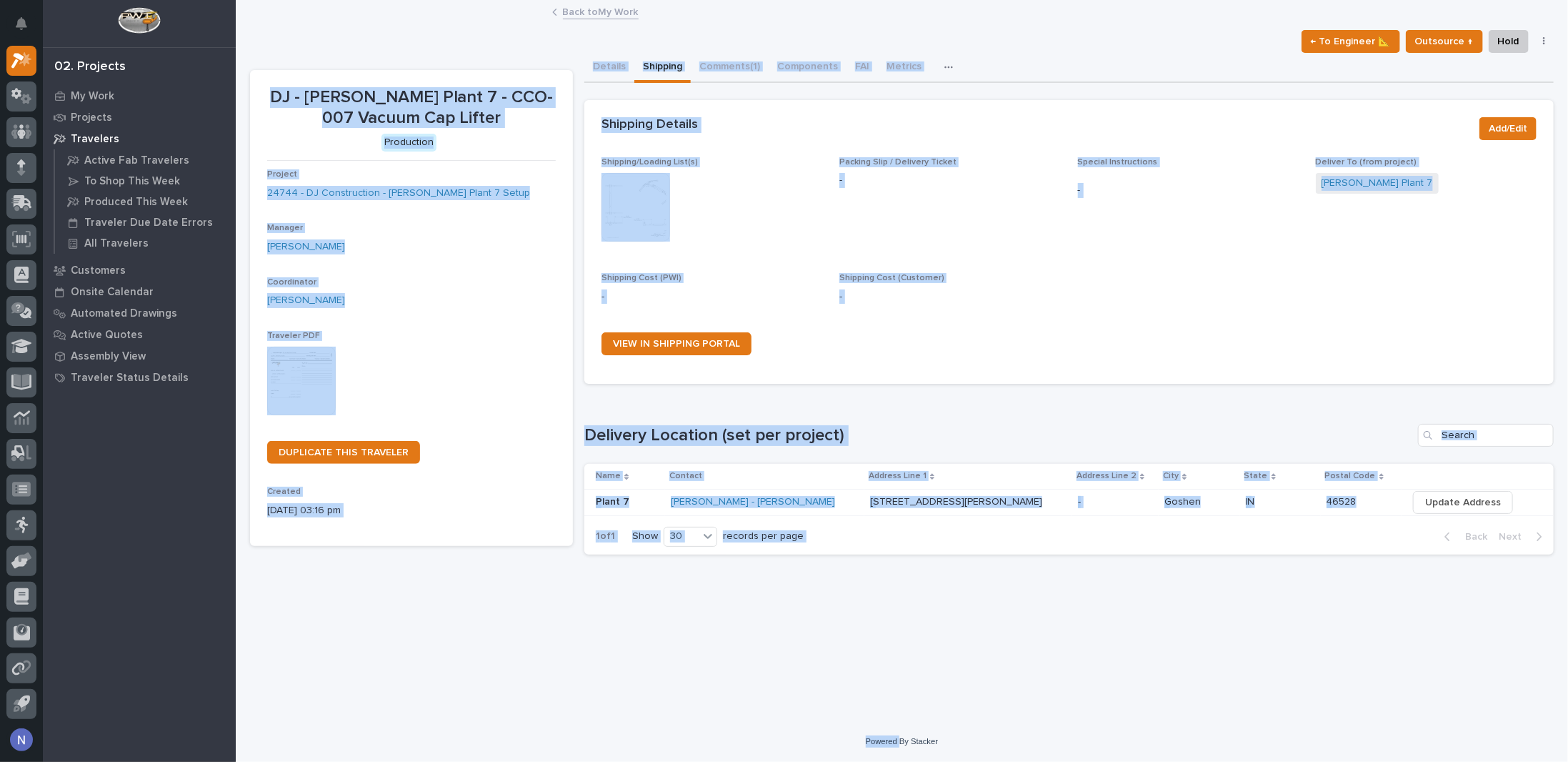
click at [693, 206] on div "This file cannot be opened Download File" at bounding box center [711, 209] width 220 height 71
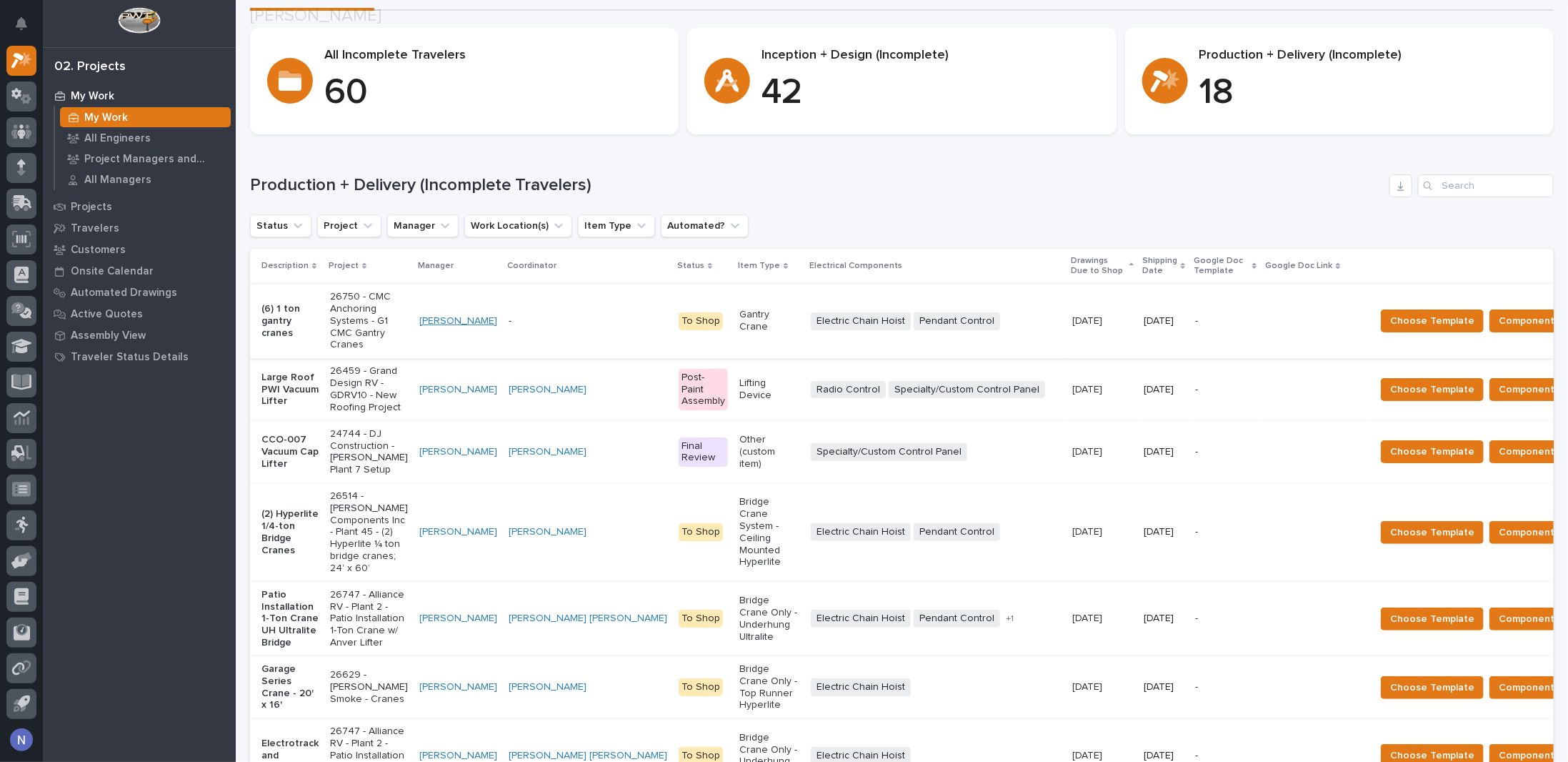
scroll to position [119, 0]
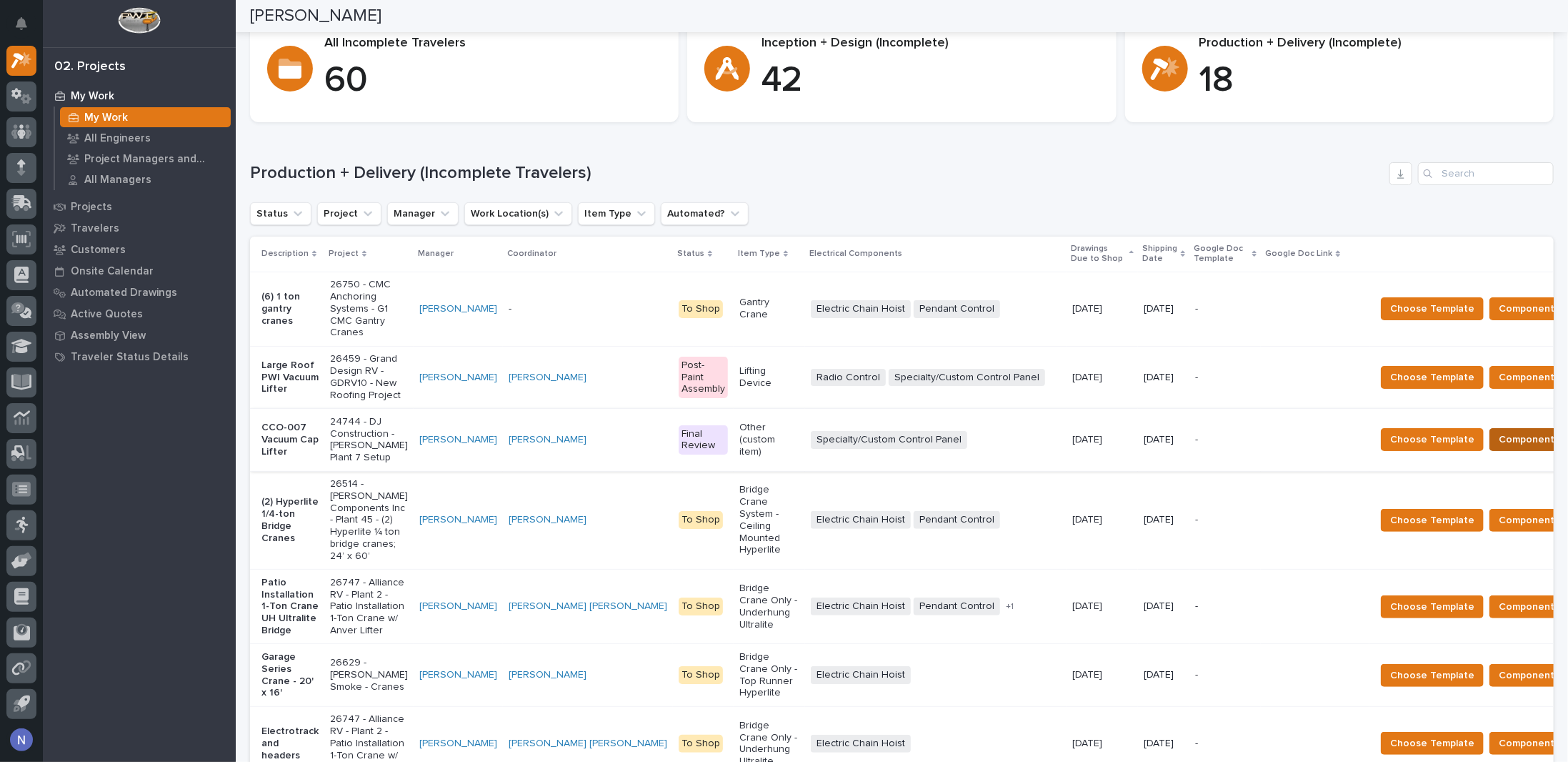
click at [1499, 448] on span "Components Complete" at bounding box center [1554, 439] width 110 height 17
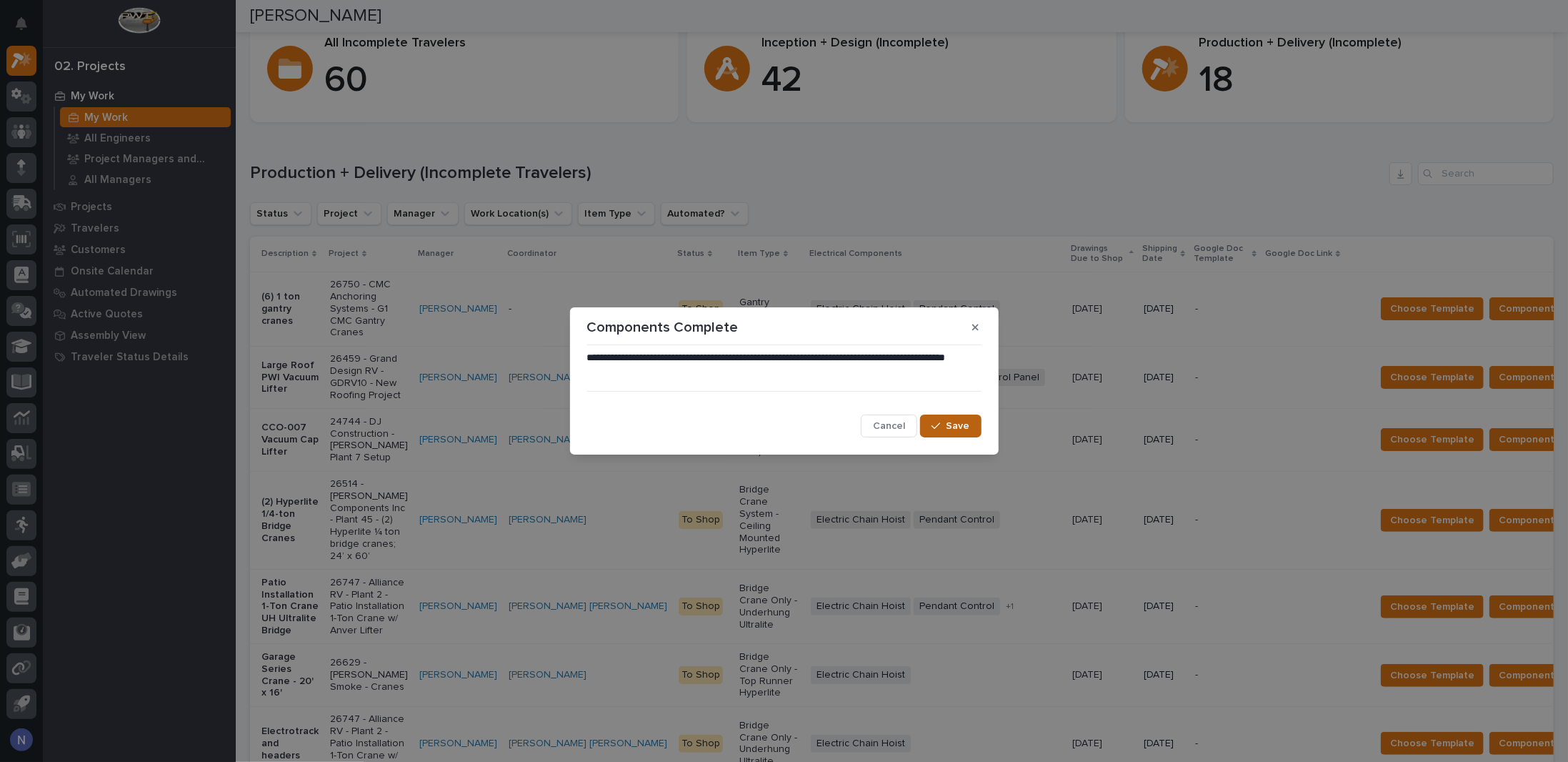
click at [945, 427] on div "button" at bounding box center [939, 426] width 14 height 10
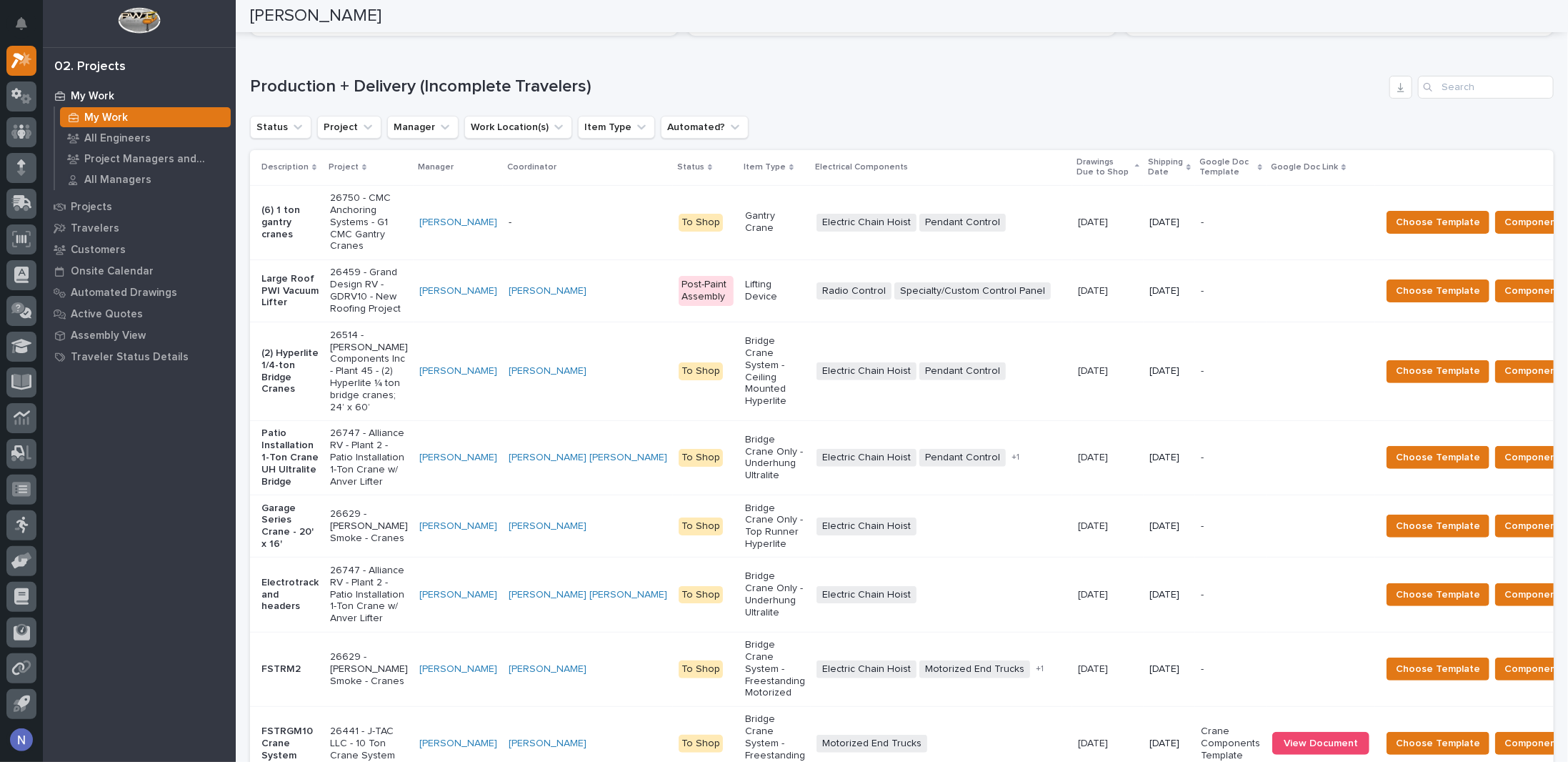
scroll to position [214, 0]
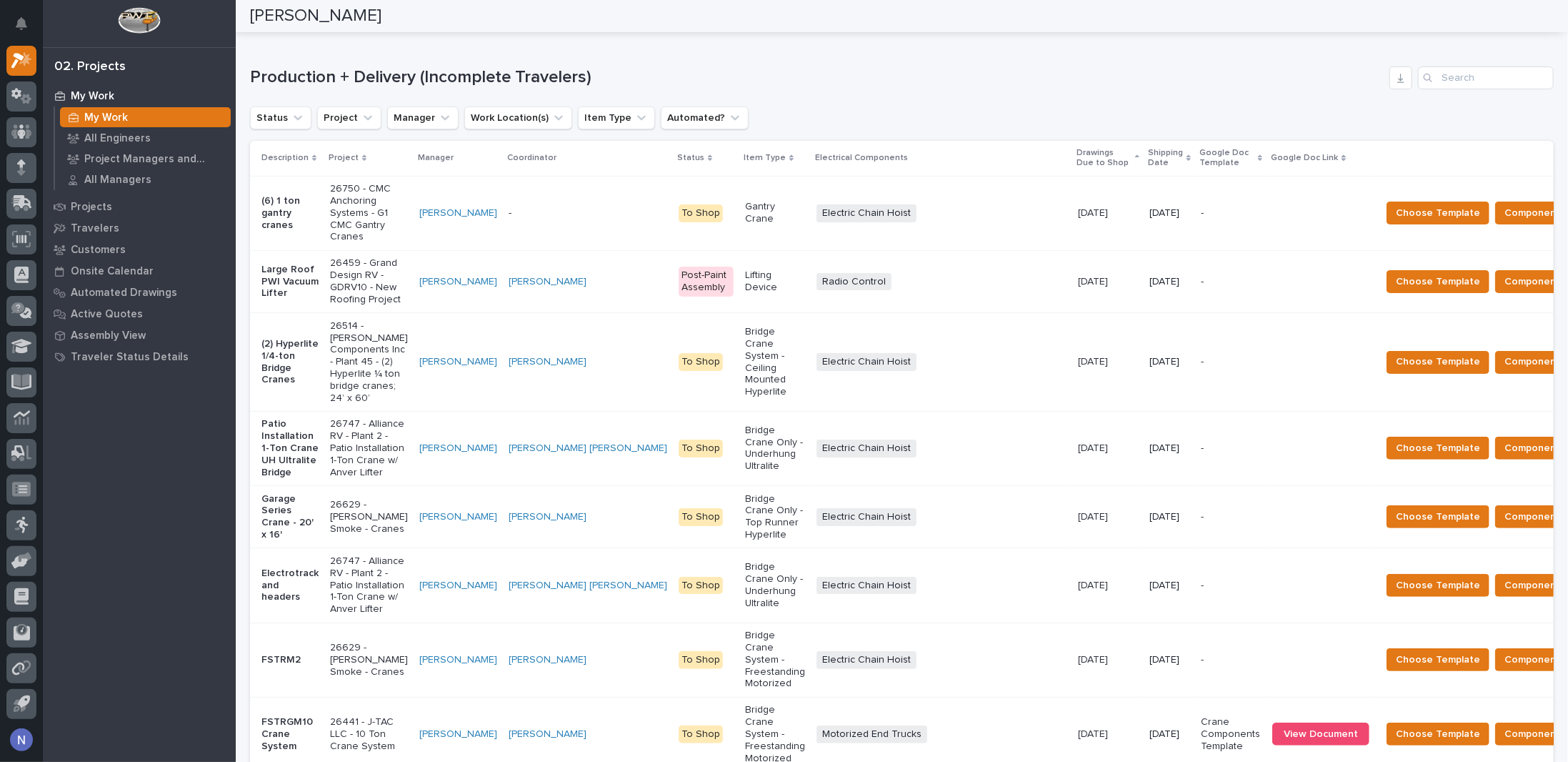
click at [1148, 154] on p "Shipping Date" at bounding box center [1166, 158] width 35 height 26
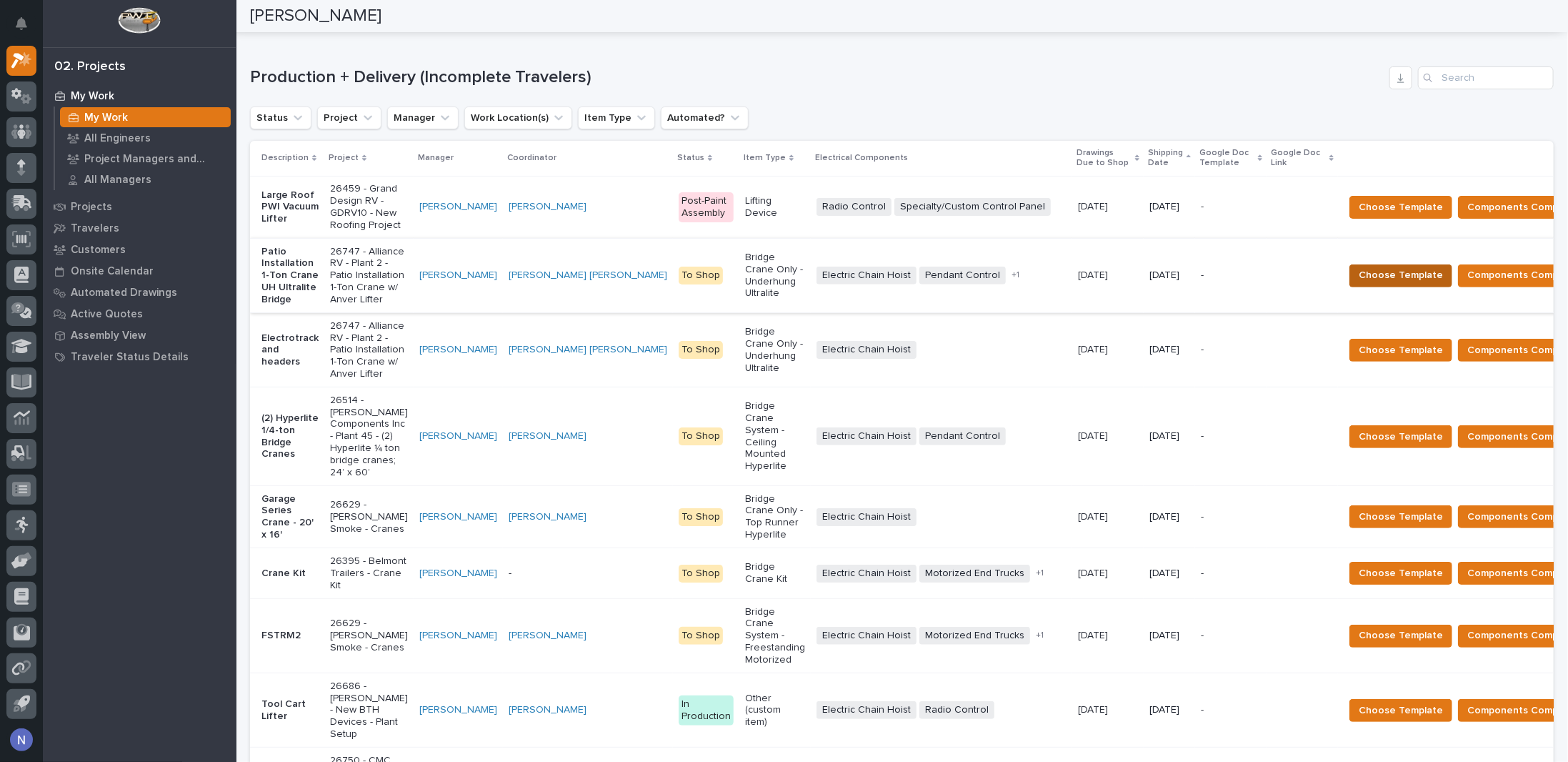
click at [1359, 284] on span "Choose Template" at bounding box center [1401, 275] width 85 height 17
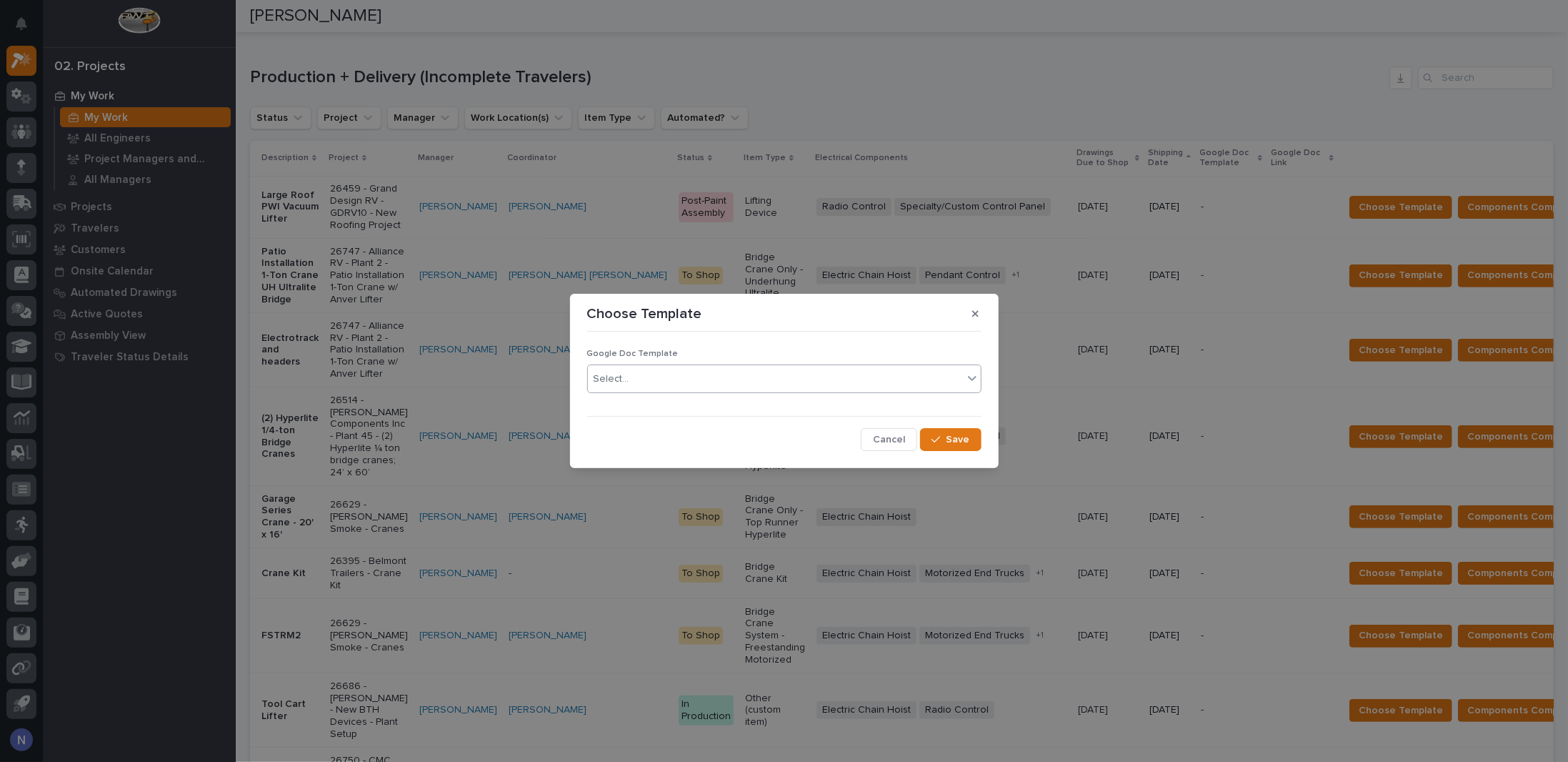
click at [715, 383] on div "Select..." at bounding box center [775, 379] width 375 height 24
click at [665, 428] on div "Crane Components Template" at bounding box center [784, 432] width 393 height 25
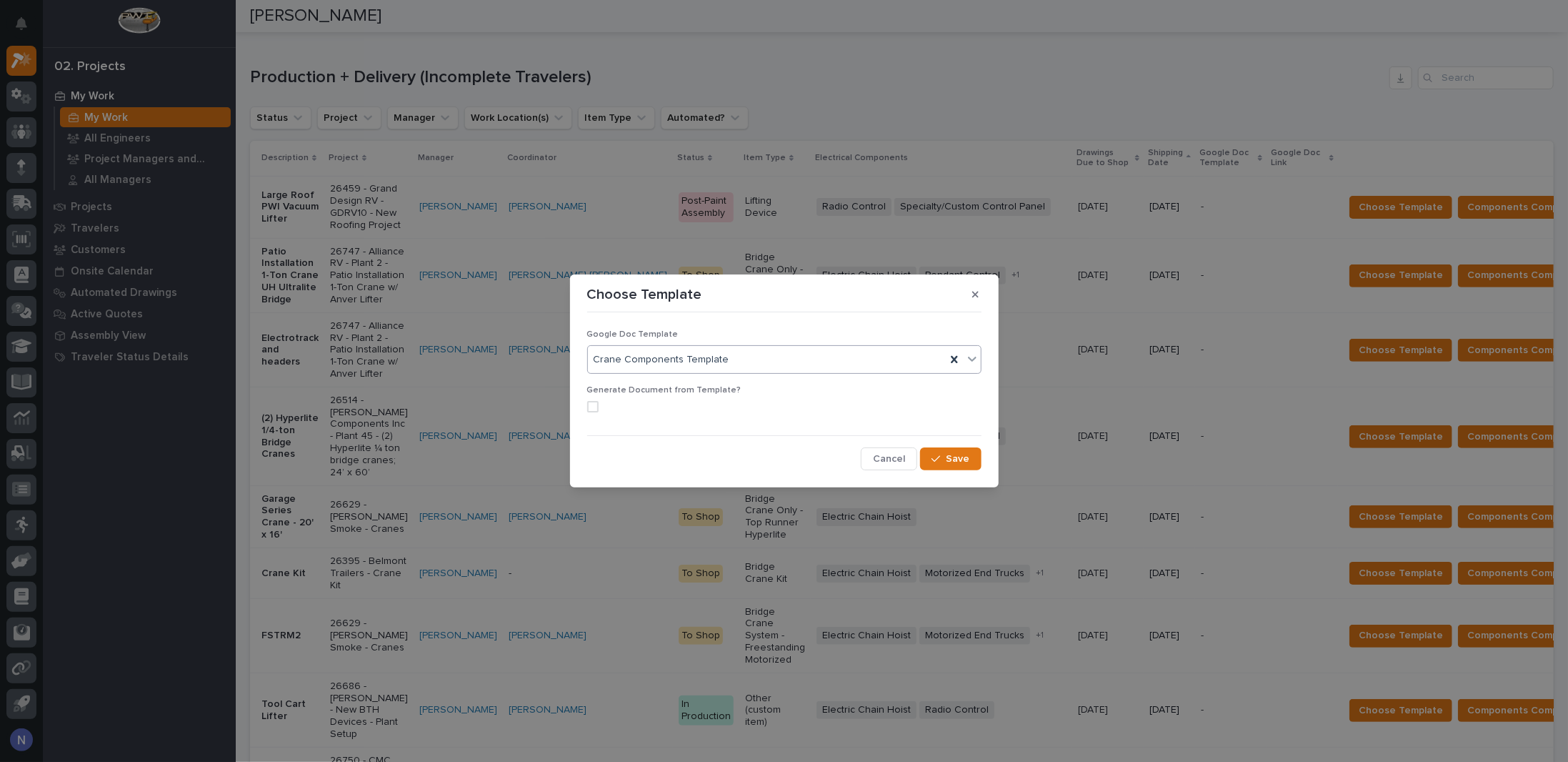
click at [589, 403] on span at bounding box center [593, 406] width 11 height 11
click at [946, 459] on div "button" at bounding box center [939, 458] width 14 height 10
